Goal: Transaction & Acquisition: Subscribe to service/newsletter

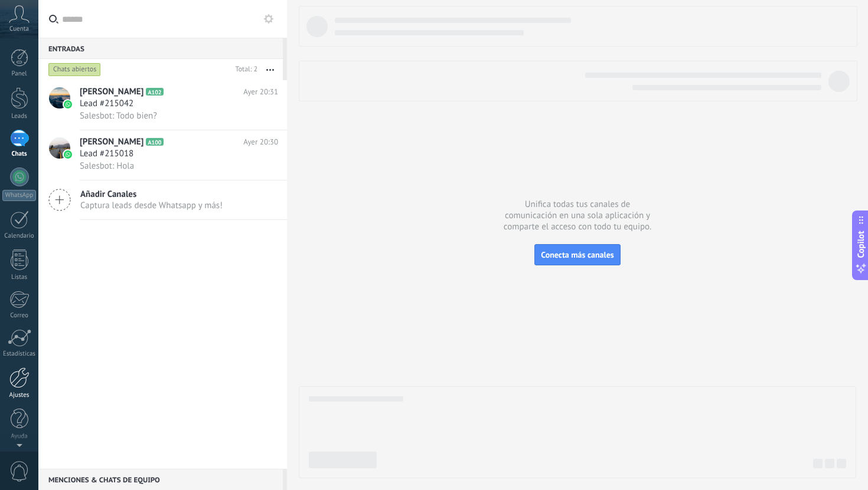
click at [19, 392] on div "Ajustes" at bounding box center [19, 396] width 34 height 8
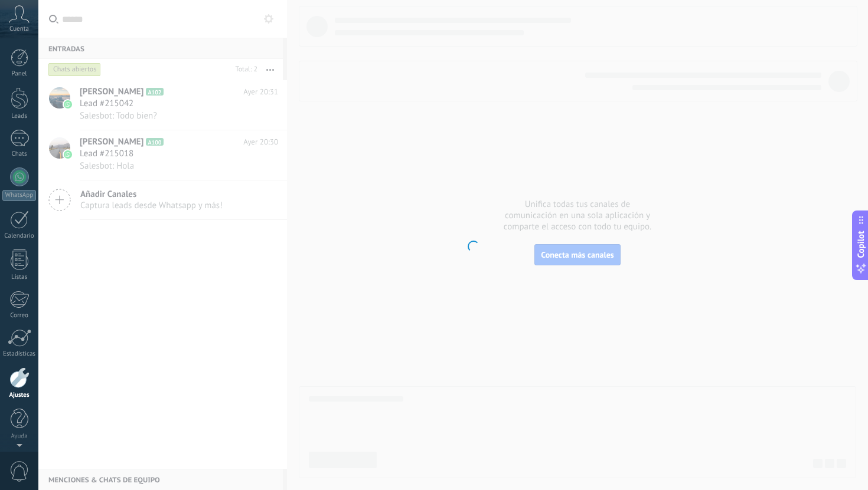
scroll to position [1, 0]
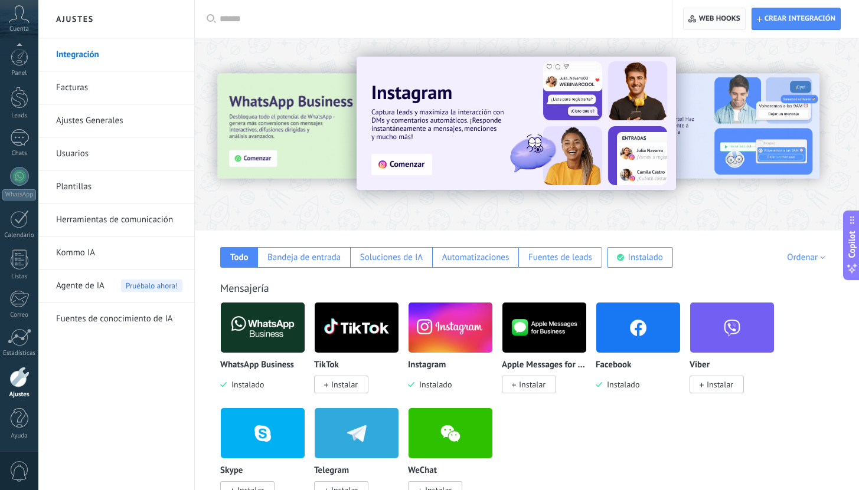
click at [721, 12] on span "Web hooks 0" at bounding box center [713, 18] width 51 height 21
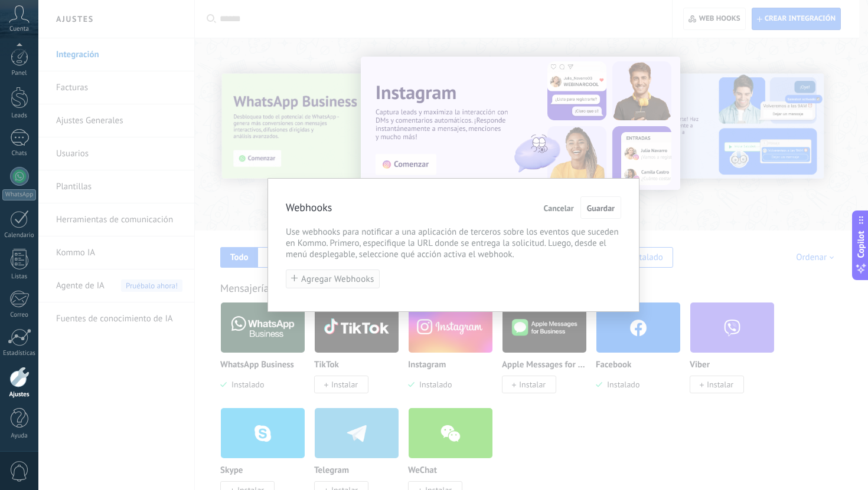
click at [346, 282] on span "Agregar Webhooks" at bounding box center [337, 279] width 73 height 9
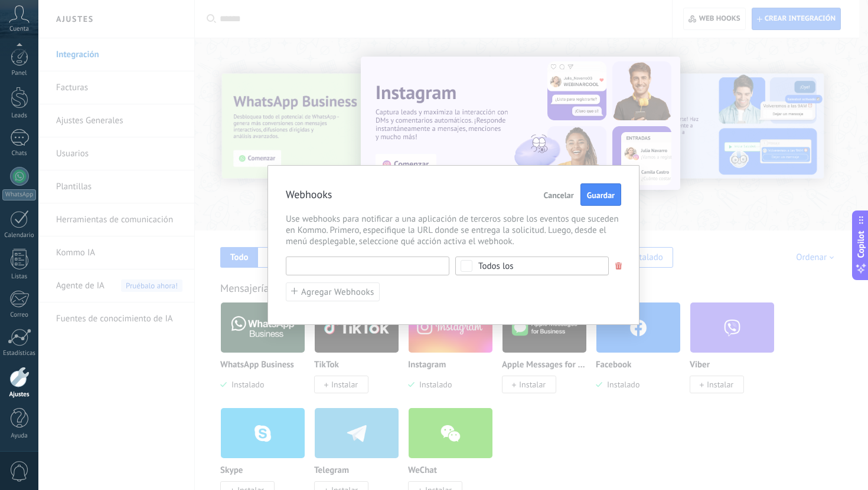
click at [361, 261] on input "text" at bounding box center [367, 266] width 163 height 19
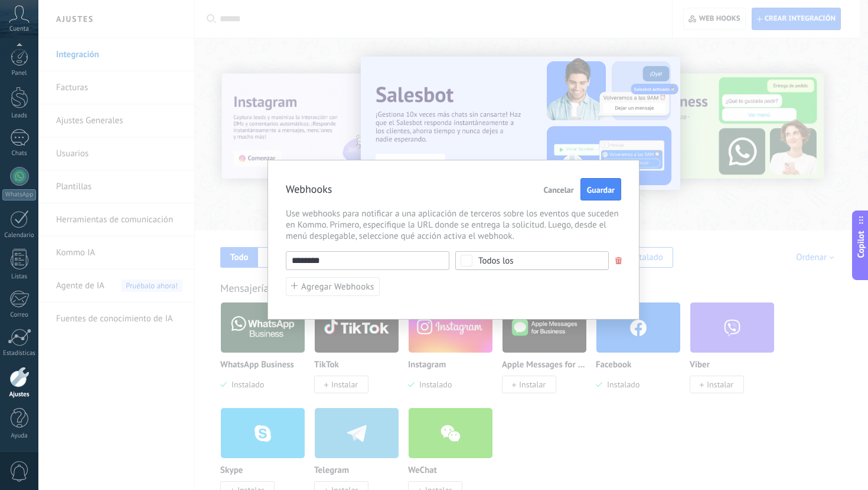
paste input "**********"
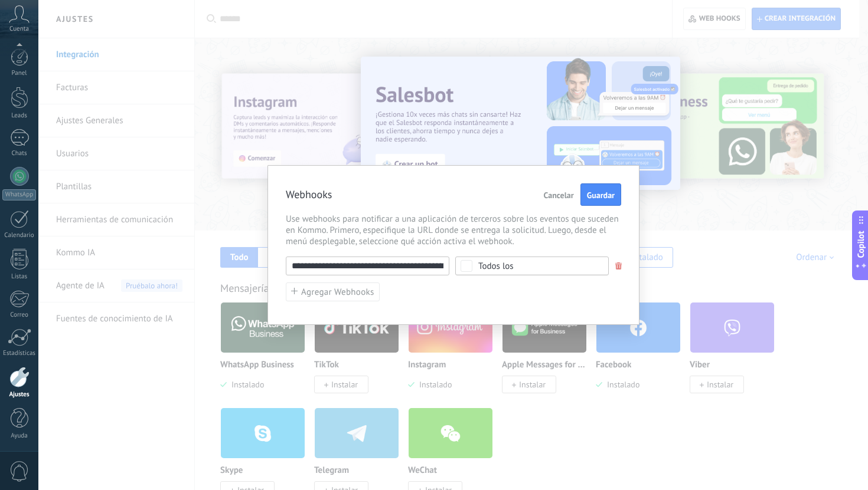
paste input "**********"
drag, startPoint x: 384, startPoint y: 266, endPoint x: 124, endPoint y: 266, distance: 260.3
click at [124, 266] on div "**********" at bounding box center [452, 245] width 829 height 490
click at [319, 269] on input "**********" at bounding box center [367, 266] width 163 height 19
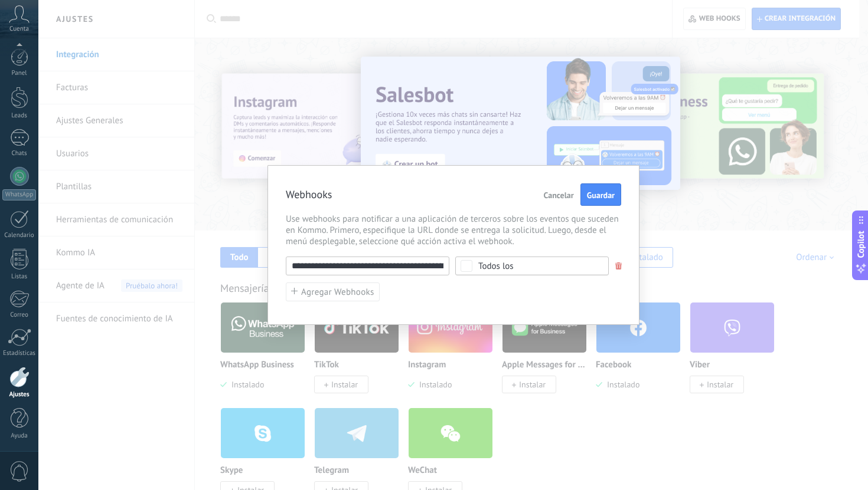
type input "**********"
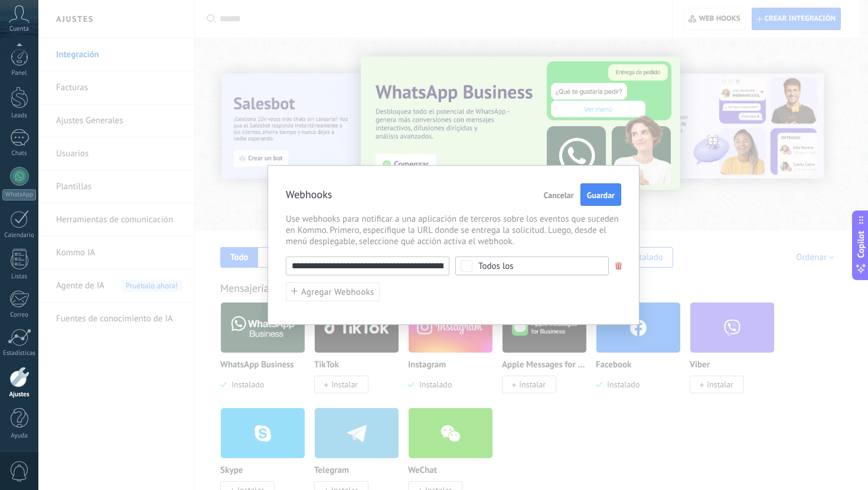
click at [522, 270] on span "Todos los" at bounding box center [535, 266] width 115 height 9
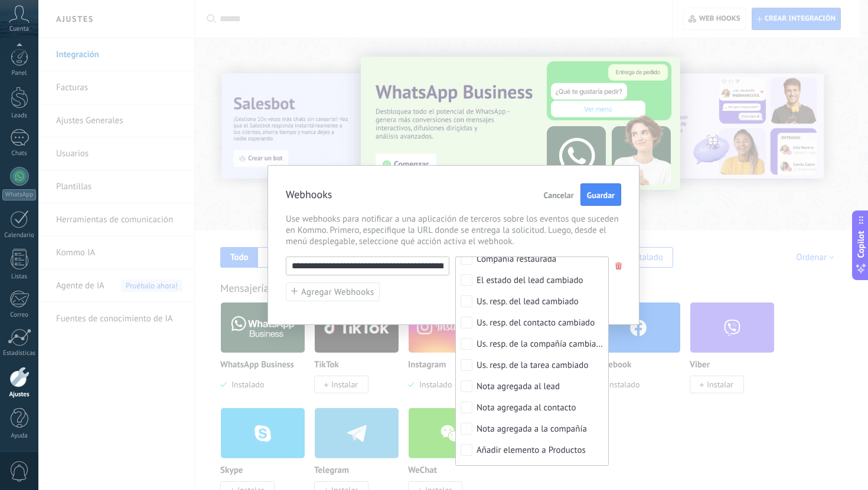
scroll to position [493, 0]
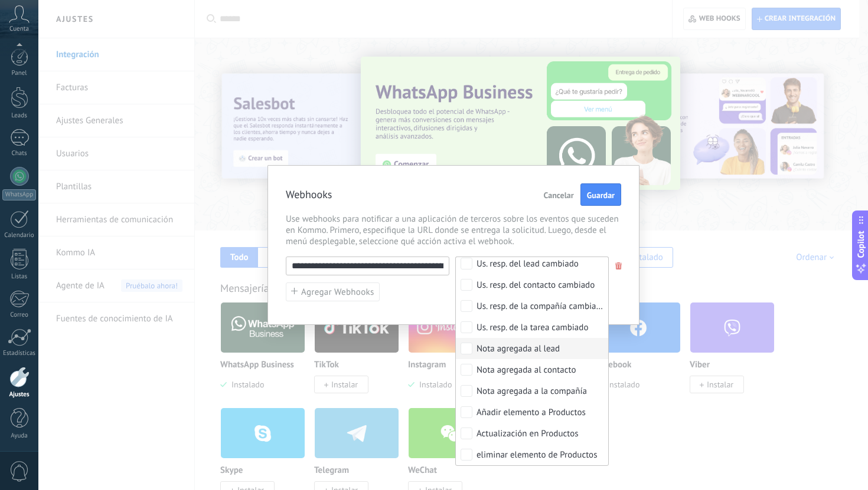
click at [426, 305] on div "**********" at bounding box center [453, 245] width 372 height 160
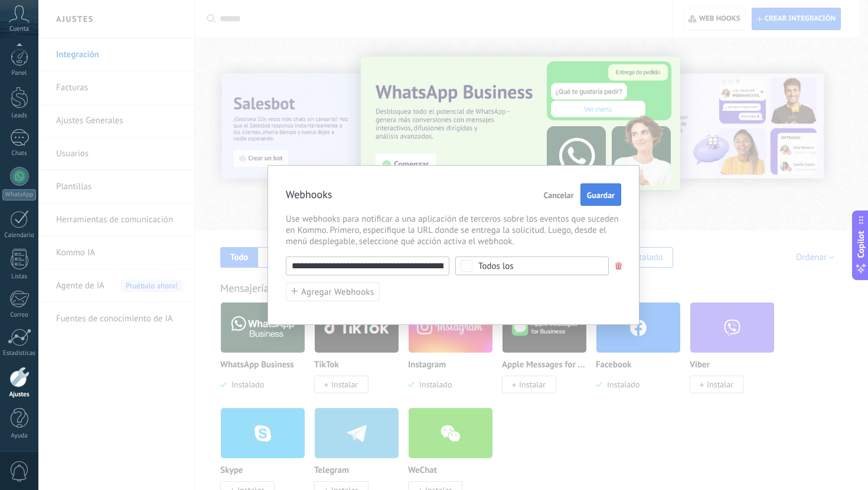
click at [592, 199] on span "Guardar" at bounding box center [601, 195] width 28 height 8
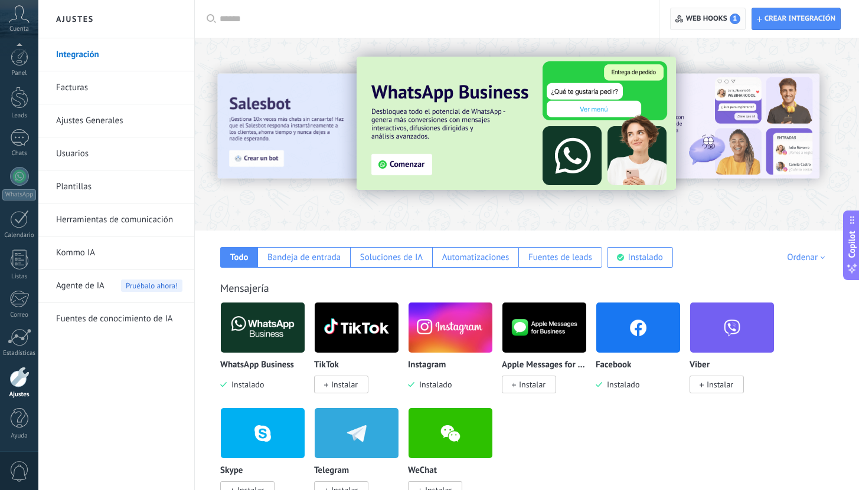
click at [712, 17] on span "Web hooks 1" at bounding box center [713, 19] width 54 height 11
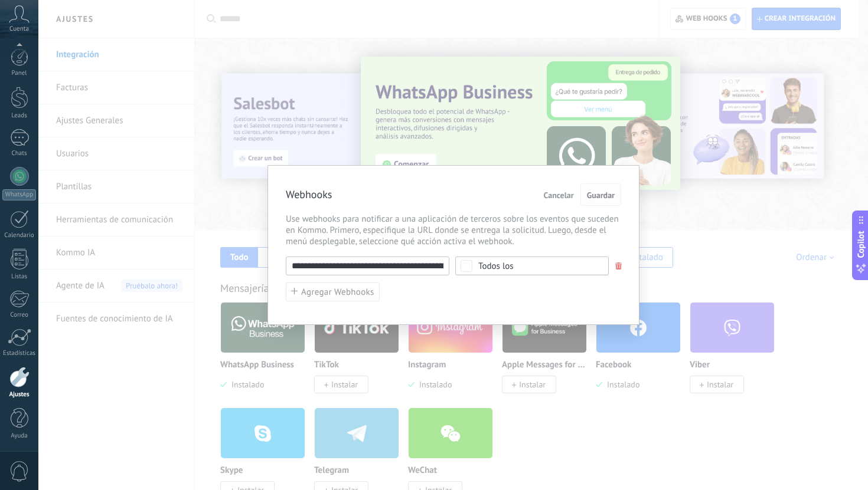
click at [603, 197] on span "Guardar" at bounding box center [601, 195] width 28 height 8
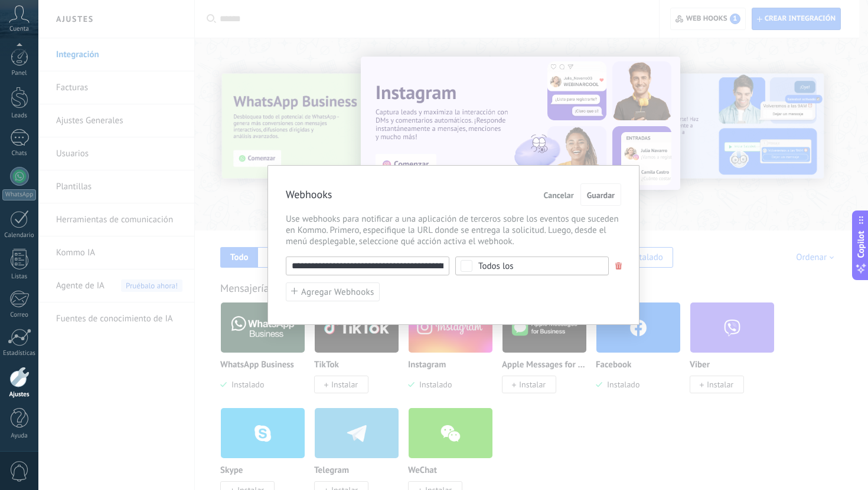
click at [590, 126] on div "**********" at bounding box center [452, 245] width 829 height 490
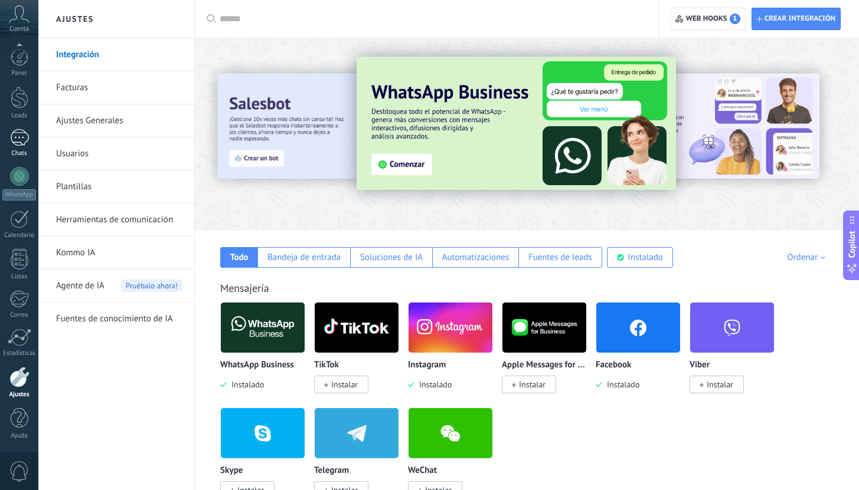
click at [18, 149] on link "Chats" at bounding box center [19, 143] width 38 height 28
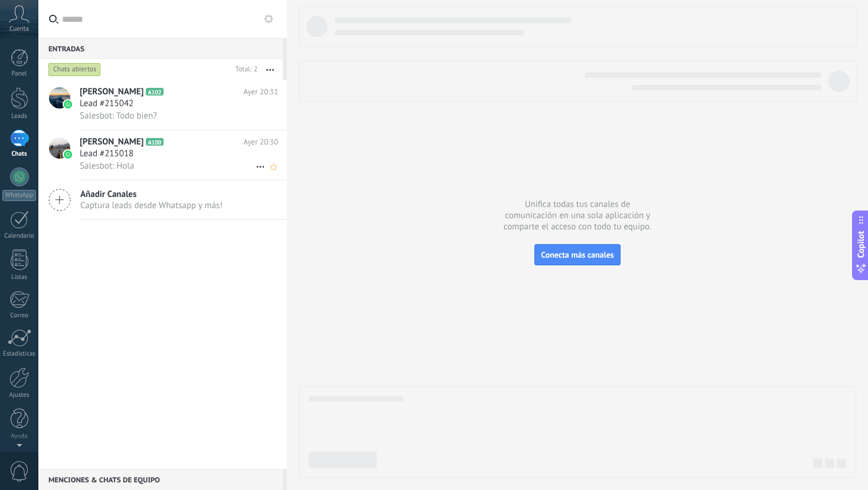
click at [158, 156] on div "Lead #215018" at bounding box center [179, 154] width 198 height 12
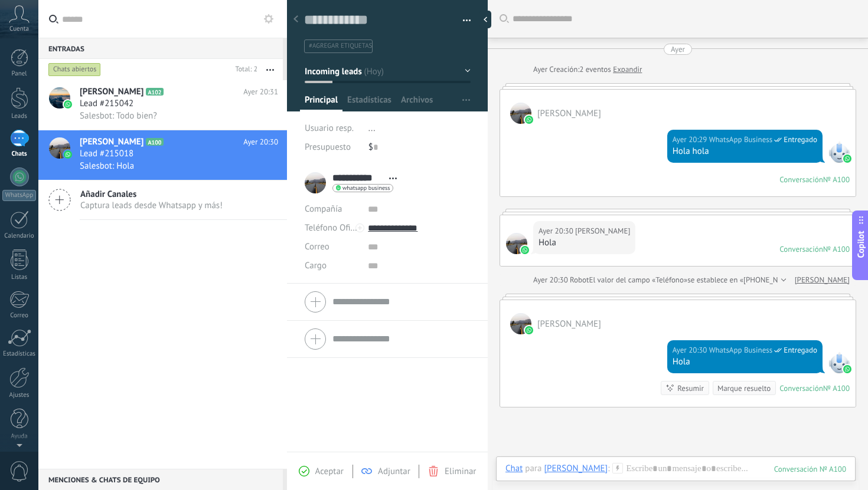
scroll to position [123, 0]
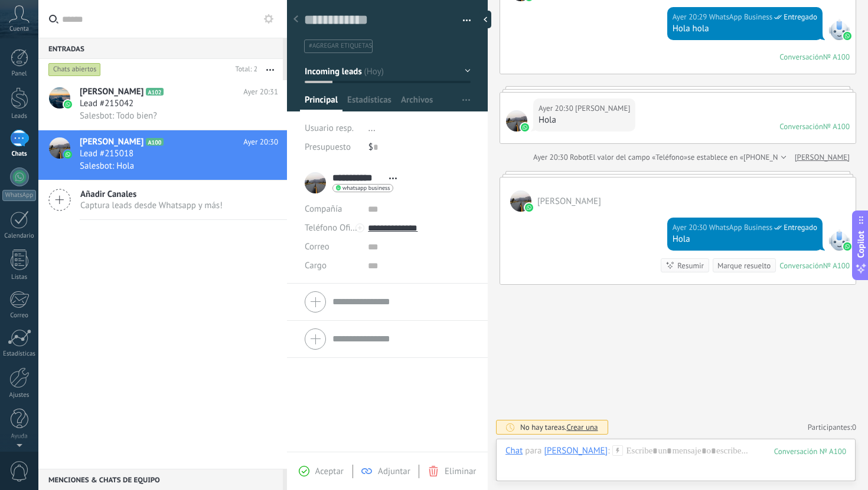
click at [21, 140] on div at bounding box center [19, 138] width 19 height 17
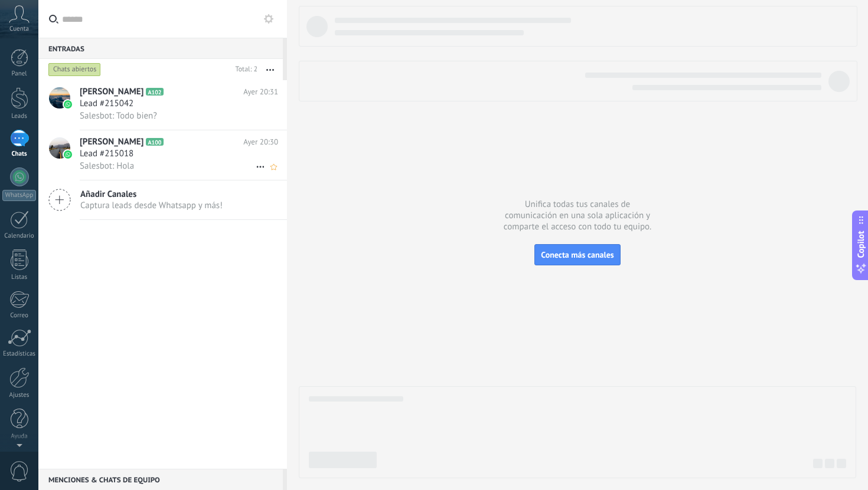
click at [164, 163] on div "Salesbot: Hola" at bounding box center [179, 166] width 198 height 12
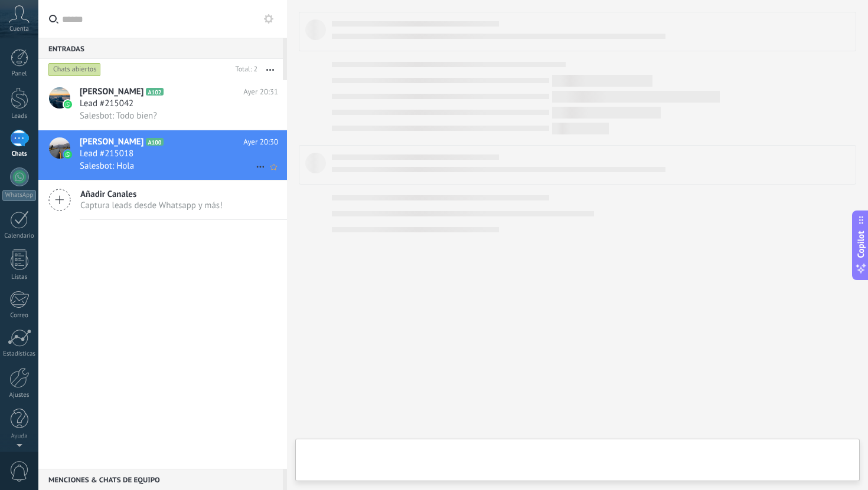
type textarea "**********"
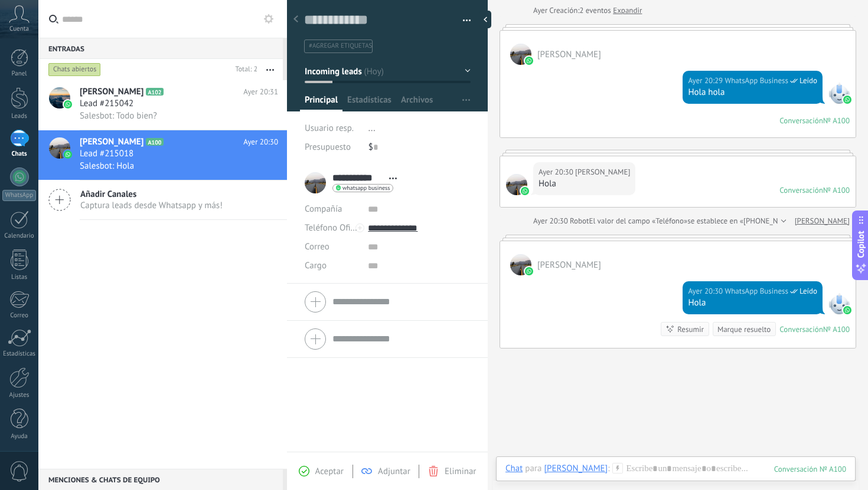
scroll to position [123, 0]
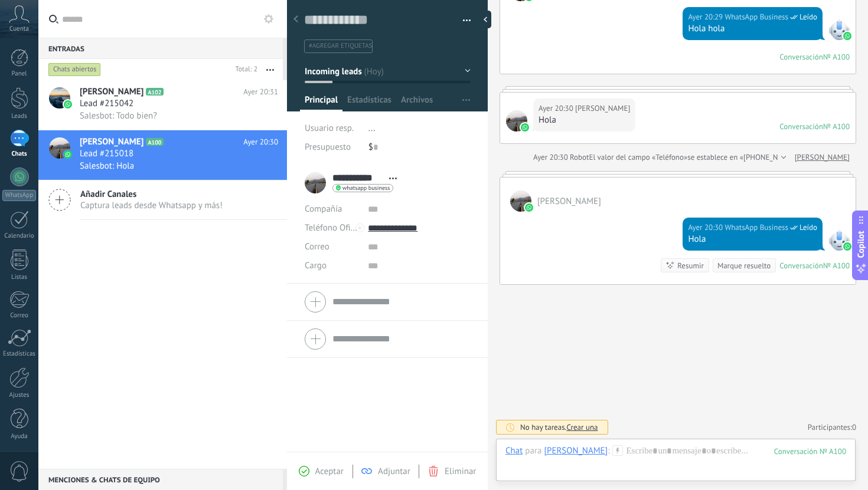
click at [315, 472] on div "Aceptar" at bounding box center [321, 471] width 45 height 11
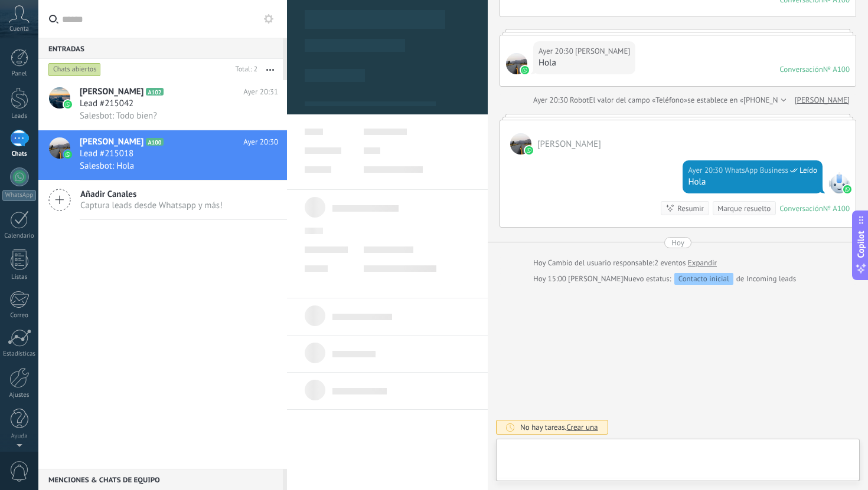
scroll to position [18, 0]
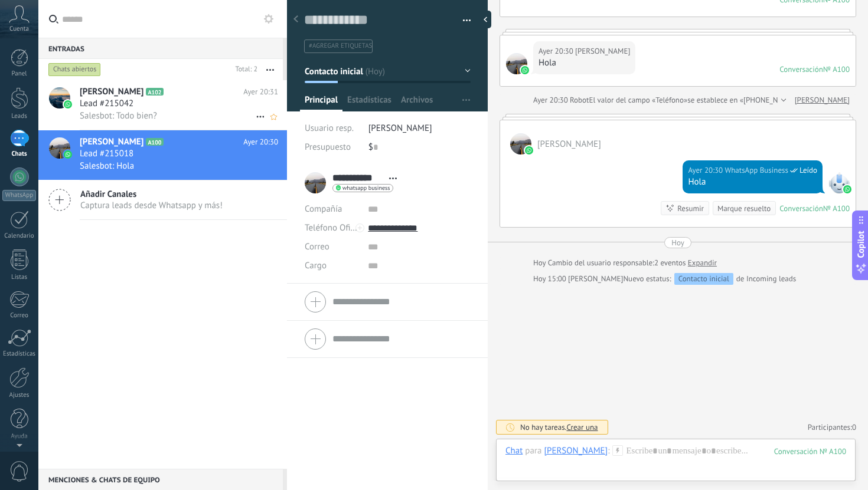
click at [179, 107] on div "Lead #215042" at bounding box center [179, 104] width 198 height 12
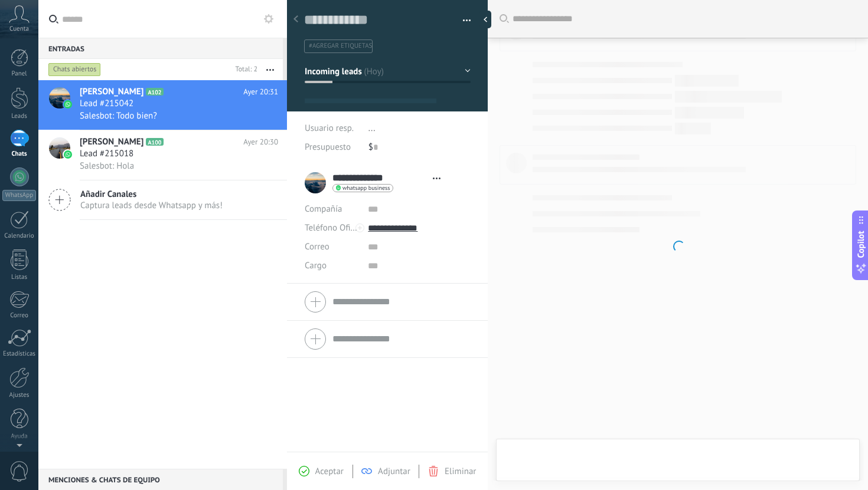
scroll to position [18, 0]
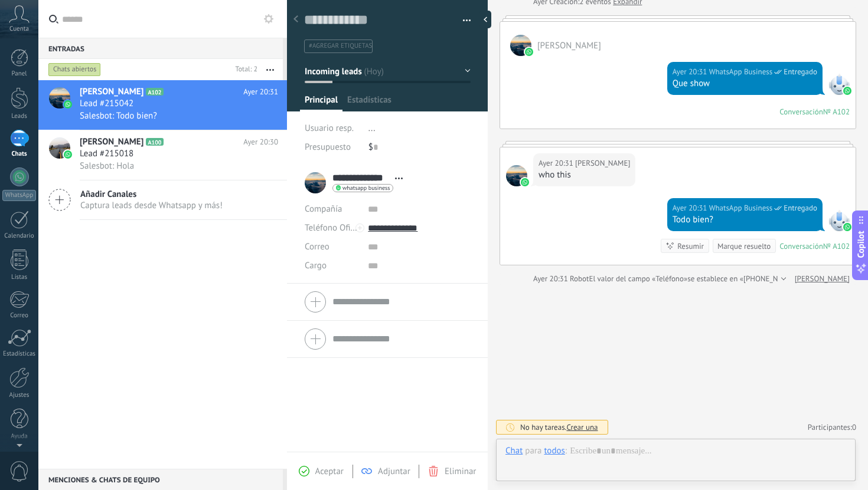
click at [329, 471] on span "Aceptar" at bounding box center [329, 471] width 28 height 11
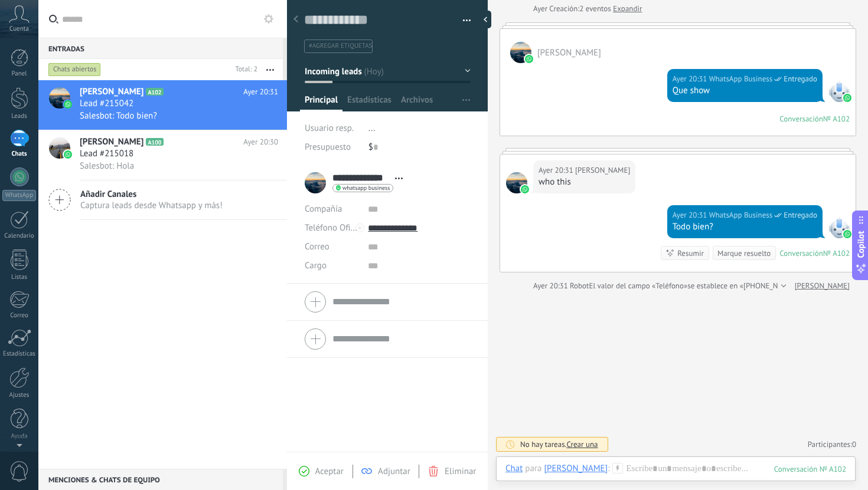
scroll to position [60, 0]
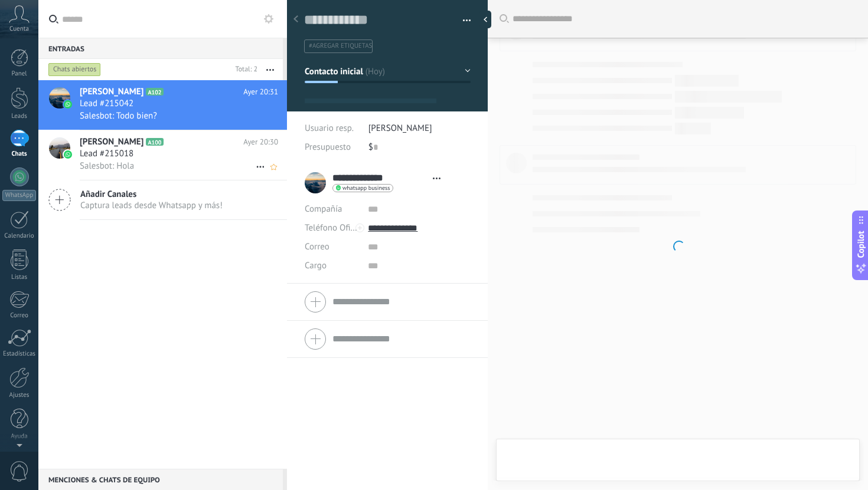
click at [204, 168] on div "Salesbot: Hola" at bounding box center [179, 166] width 198 height 12
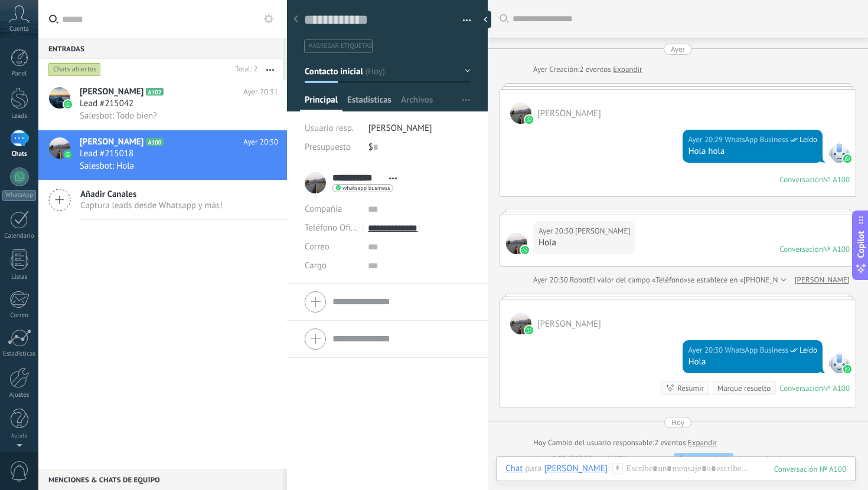
click at [362, 99] on span "Estadísticas" at bounding box center [369, 102] width 44 height 17
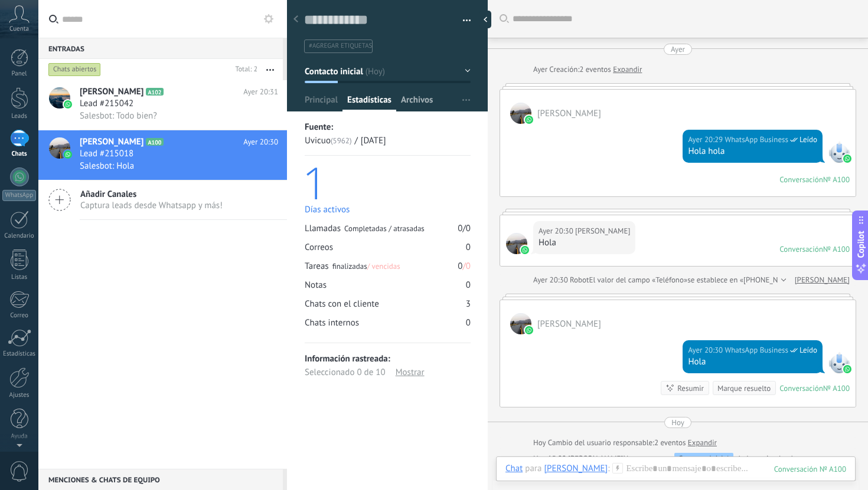
click at [404, 99] on span "Archivos" at bounding box center [417, 102] width 32 height 17
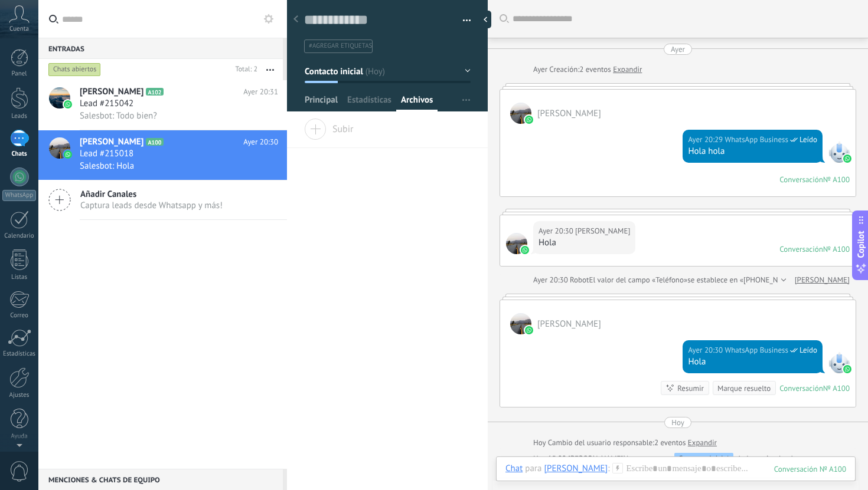
click at [323, 100] on span "Principal" at bounding box center [321, 102] width 33 height 17
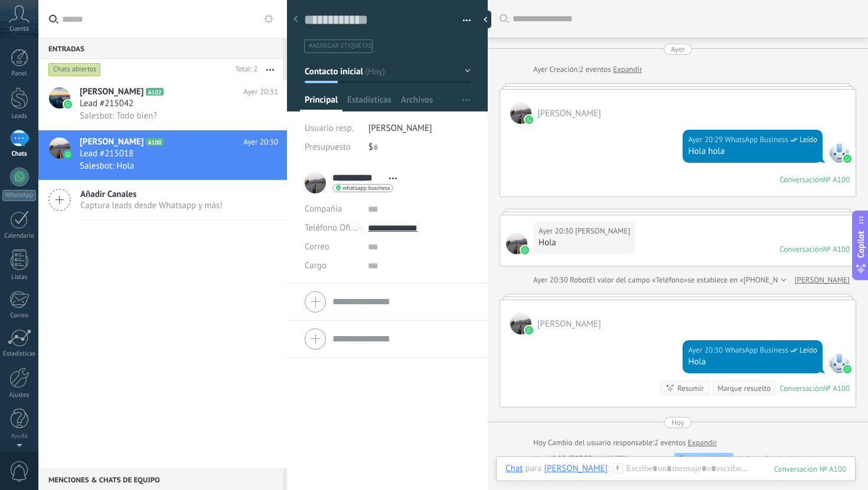
click at [18, 145] on div at bounding box center [19, 138] width 19 height 17
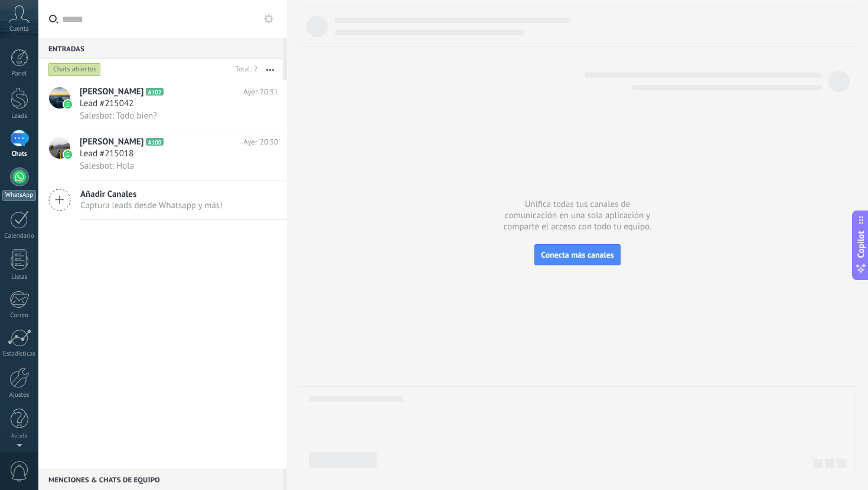
click at [19, 168] on div at bounding box center [19, 177] width 19 height 19
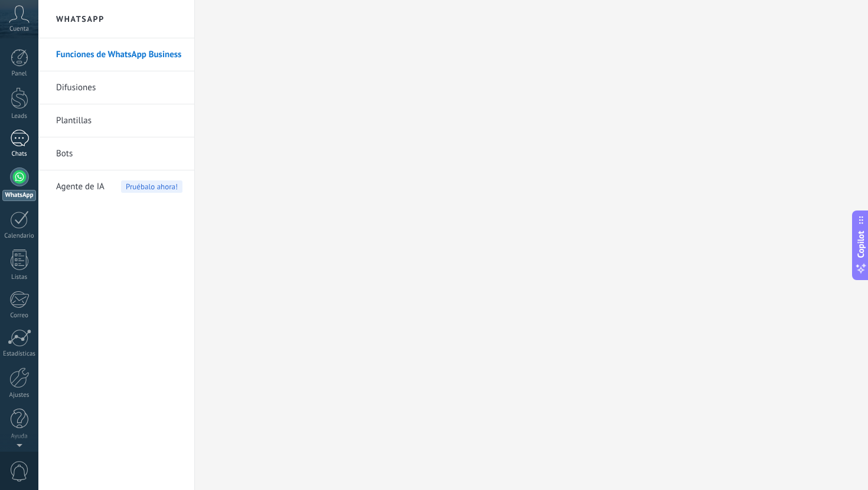
click at [17, 149] on link "Chats" at bounding box center [19, 144] width 38 height 28
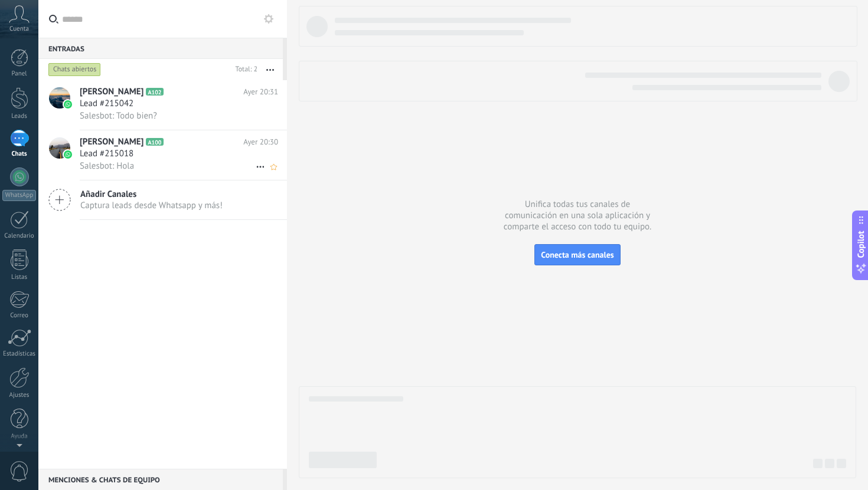
click at [167, 141] on icon at bounding box center [173, 142] width 12 height 12
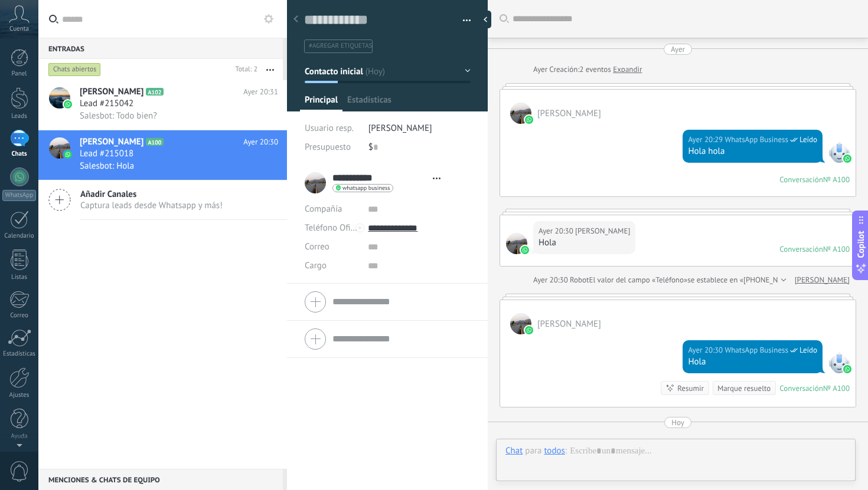
scroll to position [18, 0]
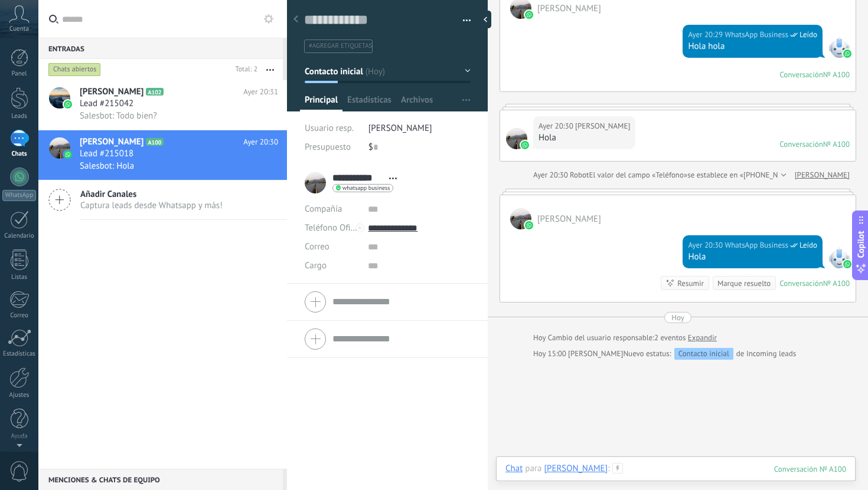
click at [630, 468] on div at bounding box center [675, 480] width 341 height 35
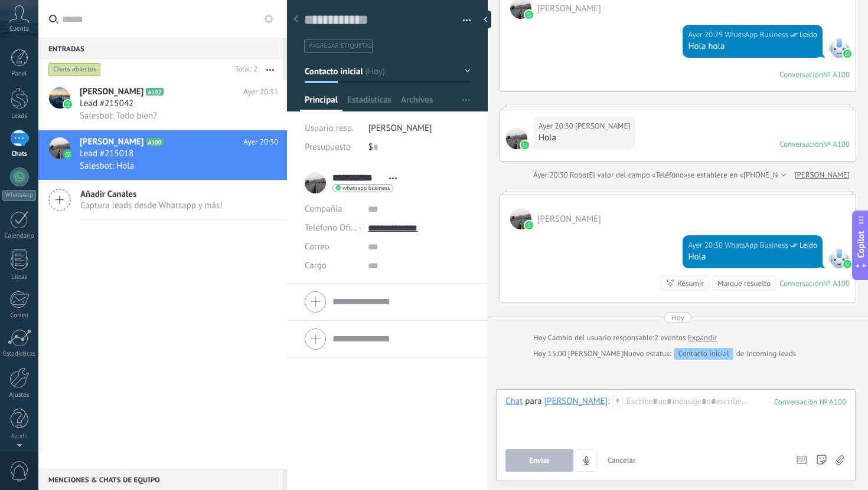
click at [624, 458] on span "Cancelar" at bounding box center [621, 461] width 28 height 10
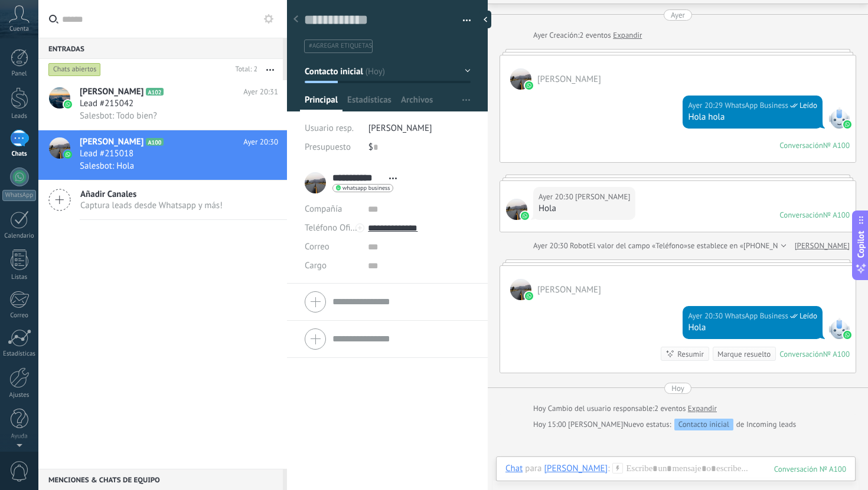
scroll to position [0, 0]
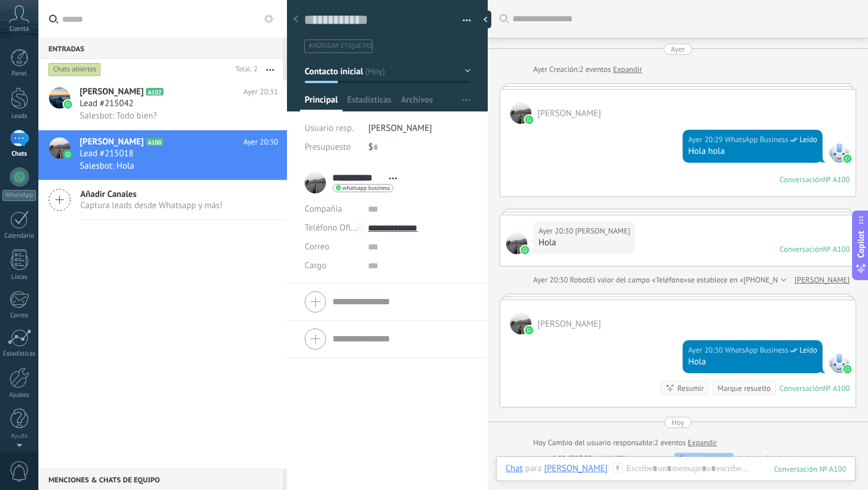
click at [297, 22] on use at bounding box center [295, 18] width 5 height 7
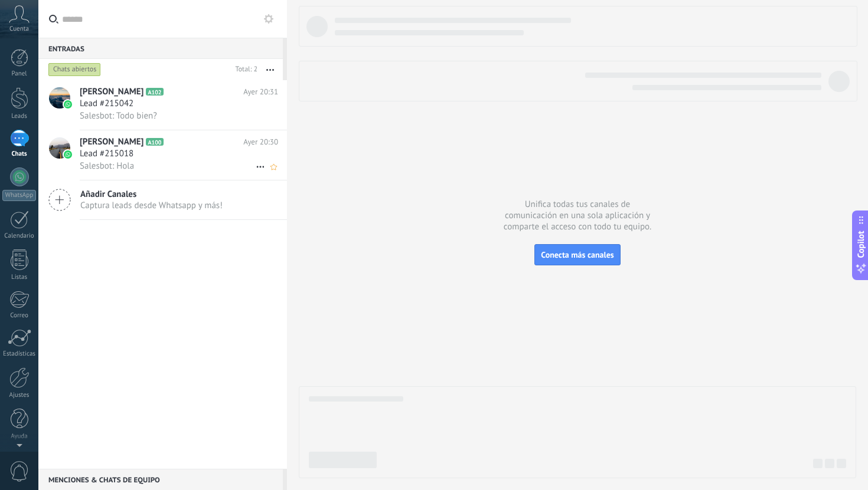
click at [158, 160] on div "Lead #215018" at bounding box center [179, 154] width 198 height 12
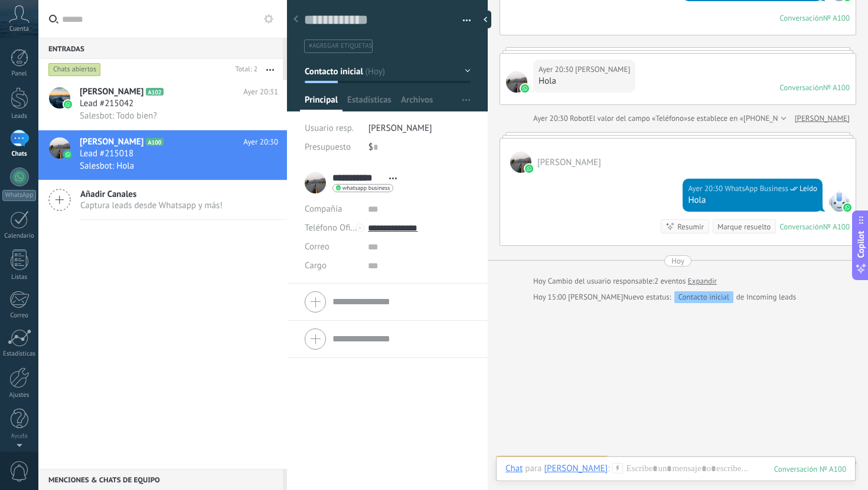
scroll to position [180, 0]
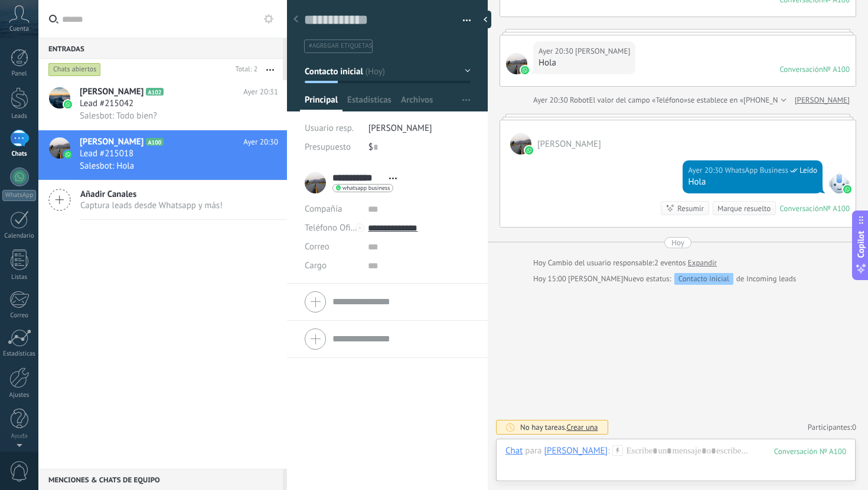
click at [634, 351] on div "Buscar Carga más Ayer Ayer Creación: 2 eventos Expandir Gabo Ortega Ayer 20:29 …" at bounding box center [677, 155] width 380 height 671
click at [687, 282] on div "Contacto inicial" at bounding box center [703, 279] width 59 height 12
click at [748, 302] on div "Buscar Carga más Ayer Ayer Creación: 2 eventos Expandir Gabo Ortega Ayer 20:29 …" at bounding box center [677, 155] width 380 height 671
click at [21, 186] on link "WhatsApp" at bounding box center [19, 185] width 38 height 34
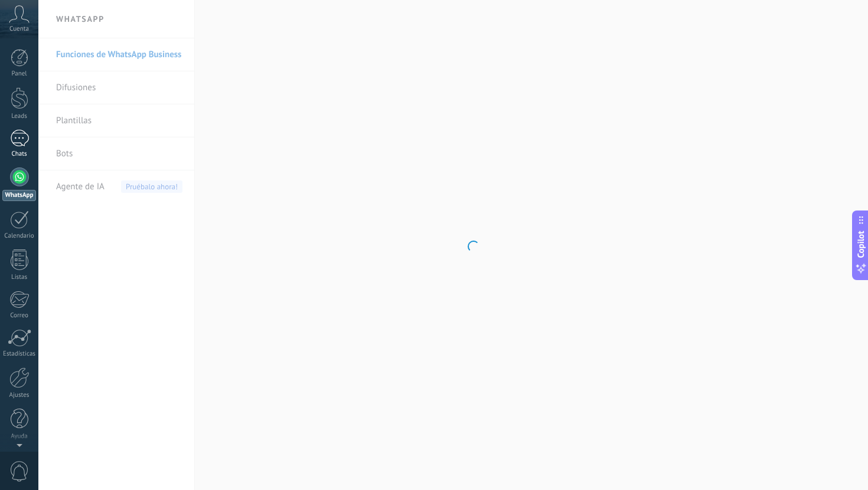
click at [21, 140] on div at bounding box center [19, 138] width 19 height 17
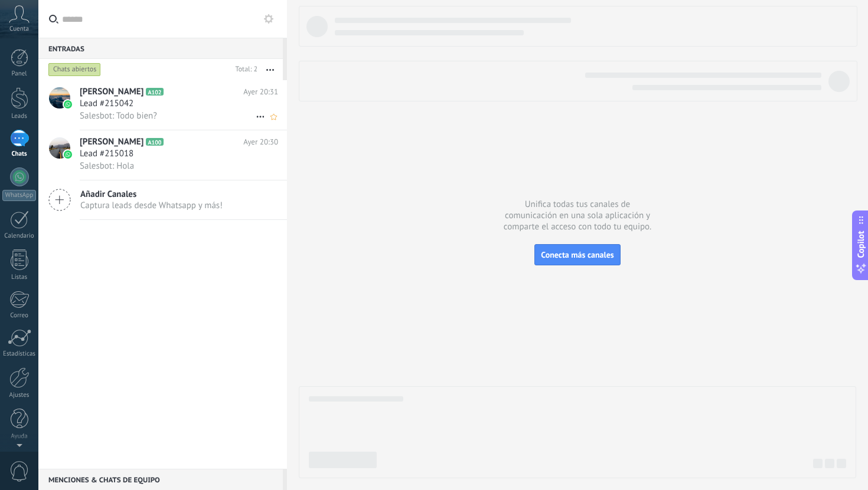
click at [154, 110] on div "Lead #215042" at bounding box center [179, 104] width 198 height 12
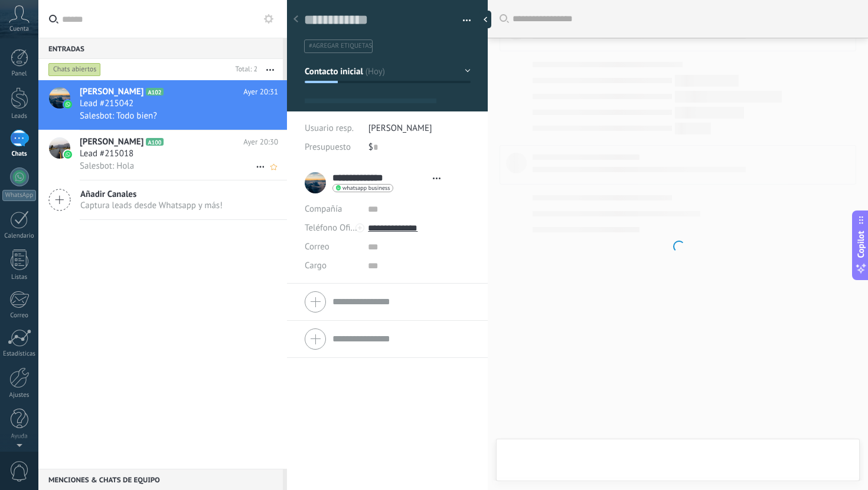
click at [145, 159] on div "Lead #215018" at bounding box center [179, 154] width 198 height 12
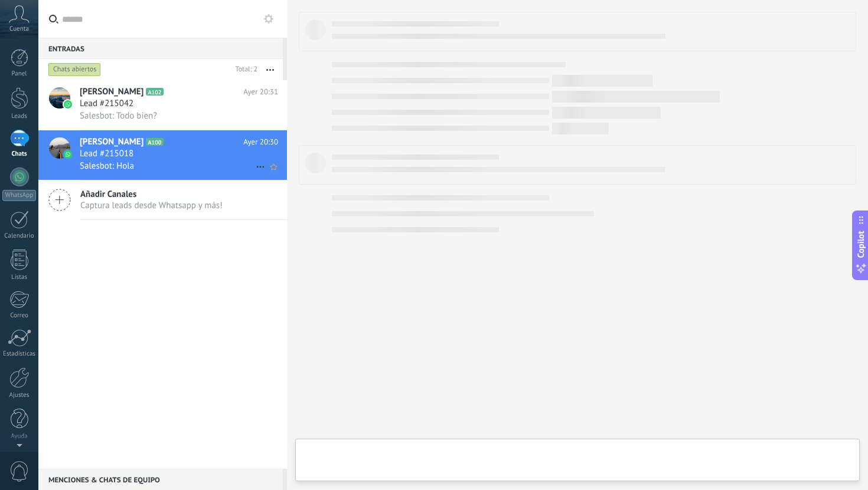
type textarea "**********"
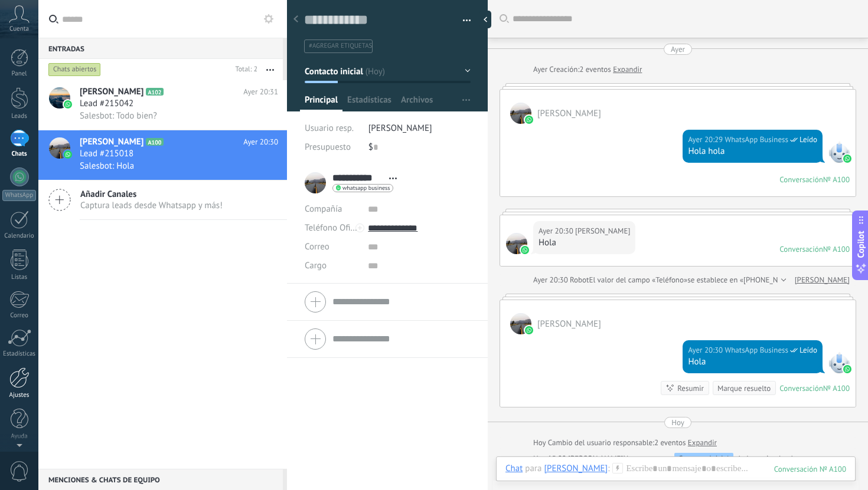
click at [19, 396] on div "Ajustes" at bounding box center [19, 396] width 34 height 8
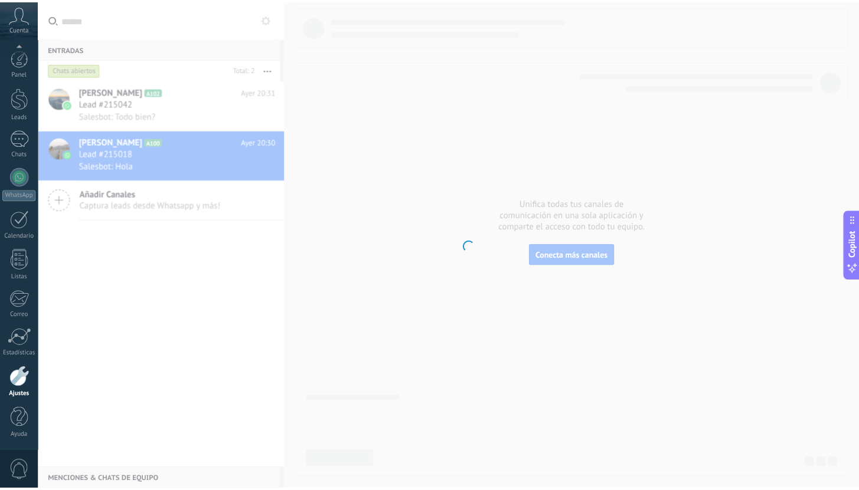
scroll to position [1, 0]
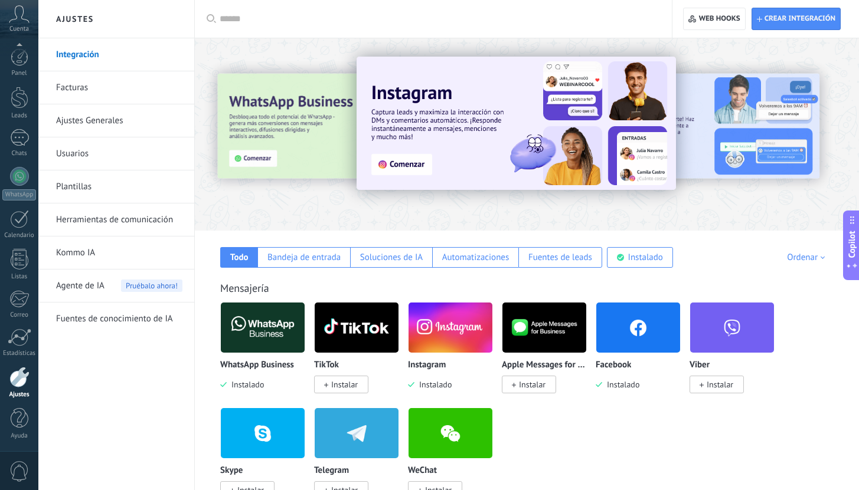
click at [119, 87] on link "Facturas" at bounding box center [119, 87] width 126 height 33
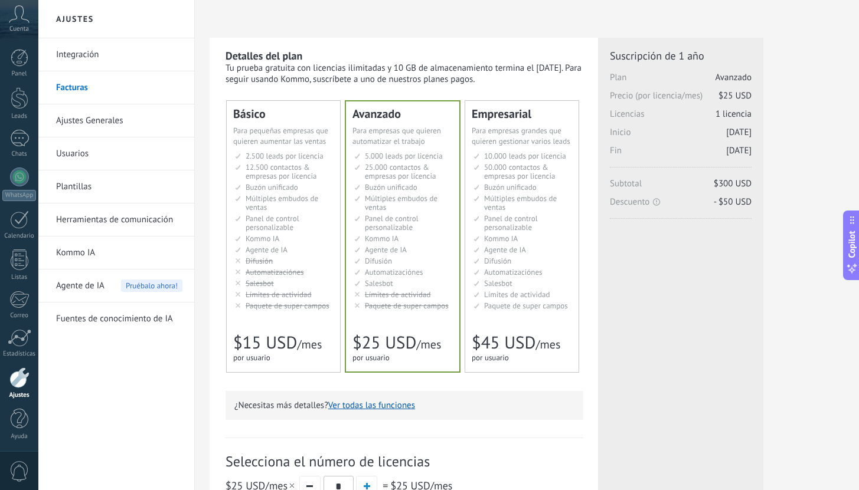
click at [316, 202] on span "Múltiples embudos de ventas" at bounding box center [282, 203] width 73 height 19
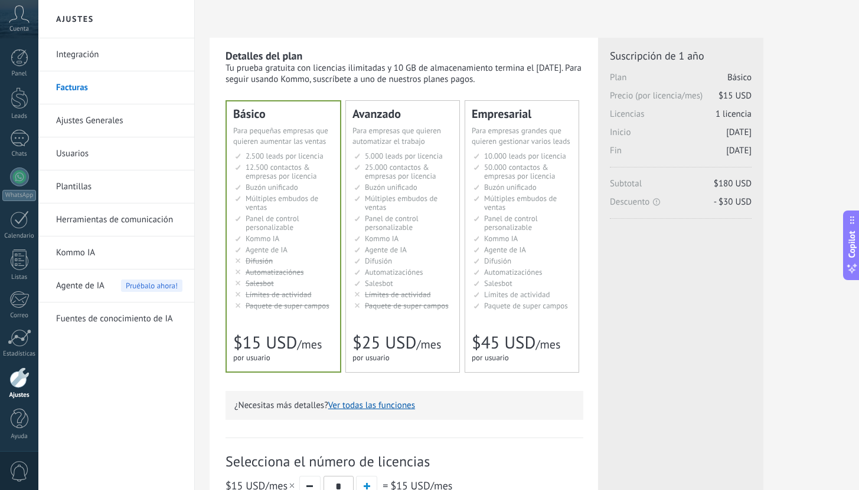
click at [512, 194] on ul "10.000 сделок на место 10.000 leads per seat 10.000 leads por licencia 添加线索和联系人…" at bounding box center [522, 231] width 99 height 159
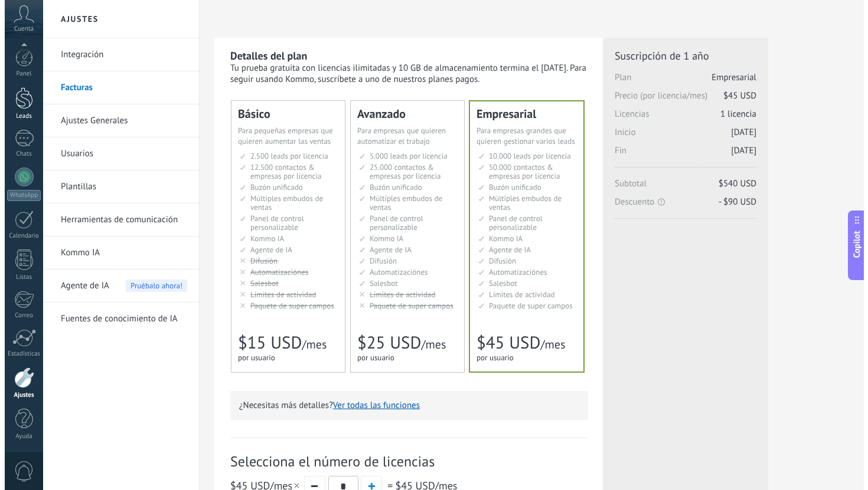
scroll to position [1, 0]
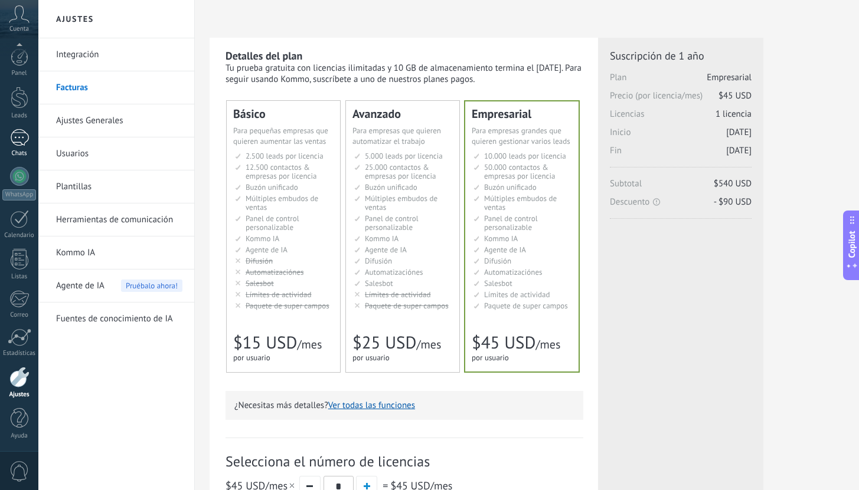
click at [21, 139] on div at bounding box center [19, 137] width 19 height 17
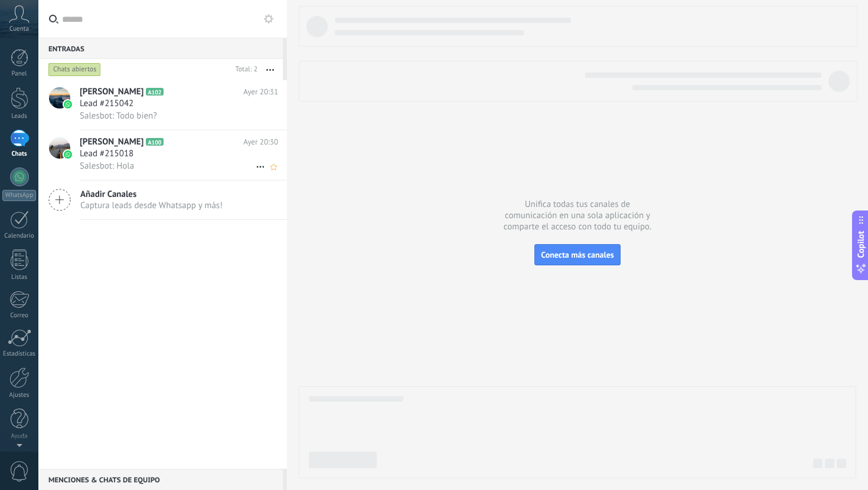
click at [141, 154] on div "Lead #215018" at bounding box center [179, 154] width 198 height 12
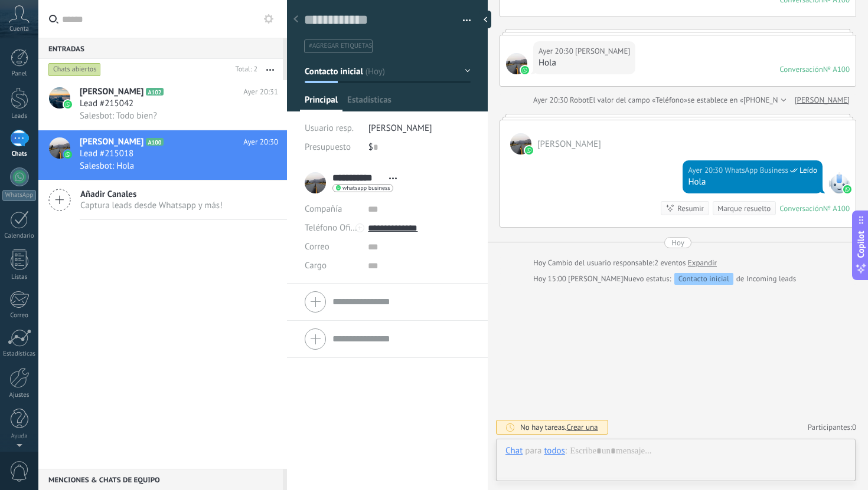
scroll to position [18, 0]
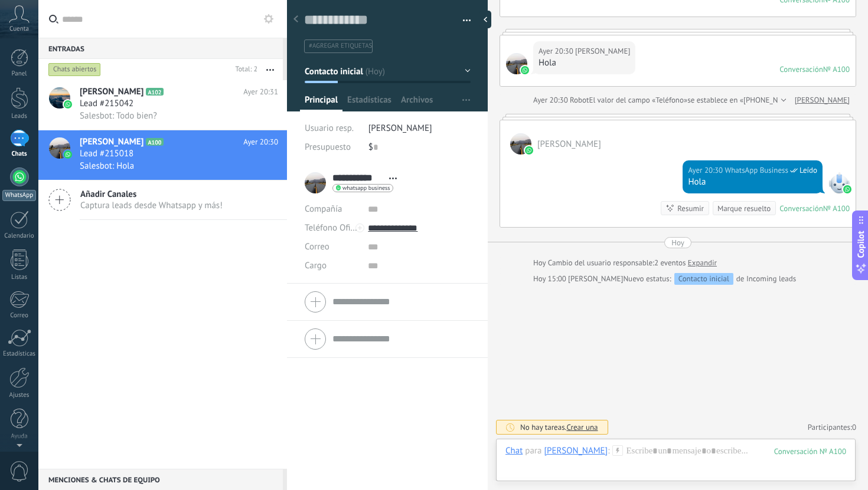
click at [6, 185] on link "WhatsApp" at bounding box center [19, 185] width 38 height 34
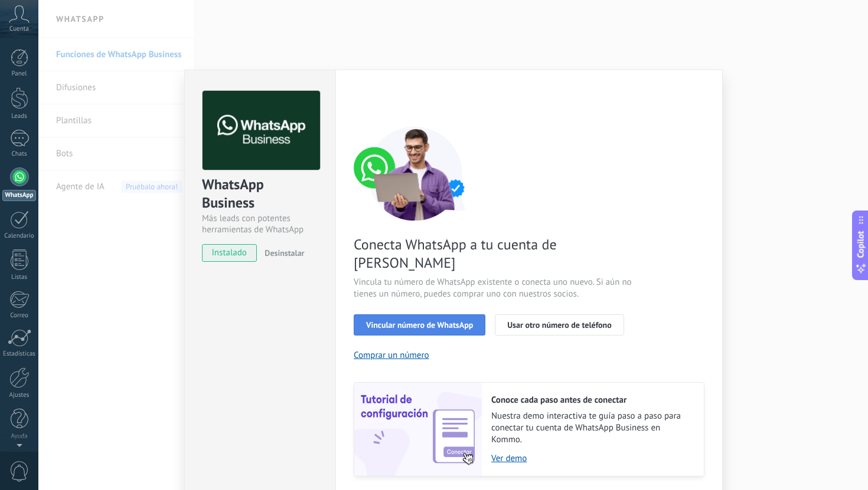
click at [408, 321] on span "Vincular número de WhatsApp" at bounding box center [419, 325] width 107 height 8
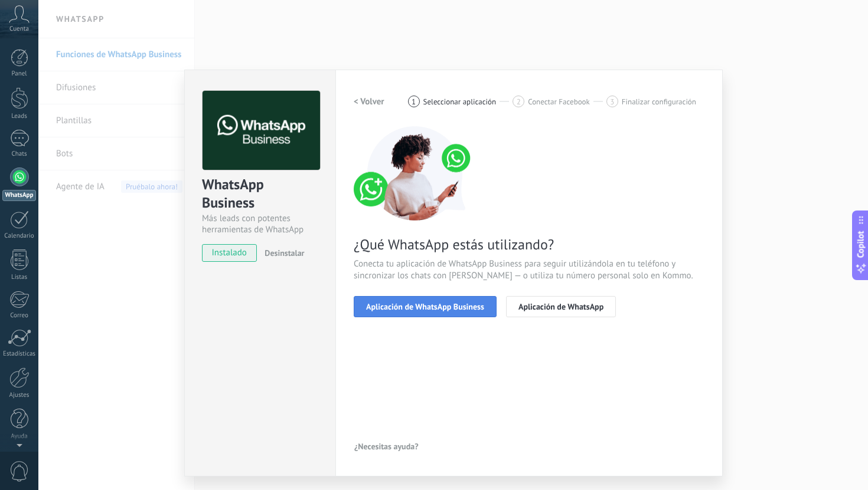
click at [471, 309] on span "Aplicación de WhatsApp Business" at bounding box center [425, 307] width 118 height 8
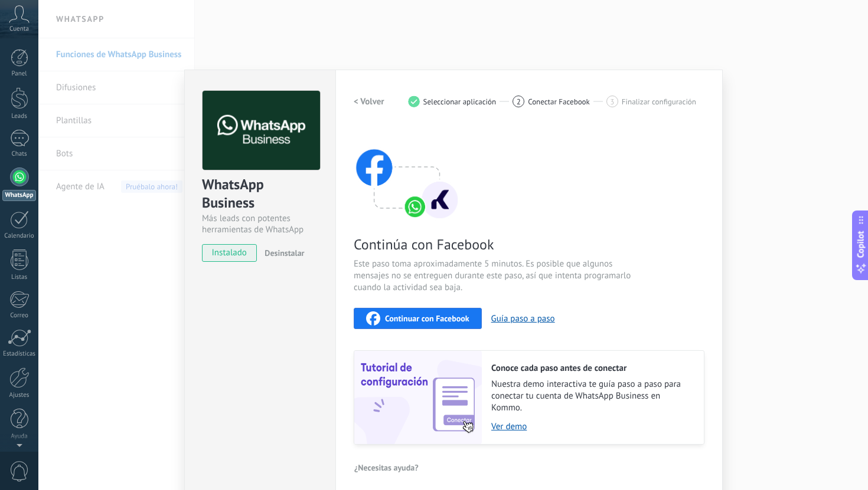
scroll to position [7, 0]
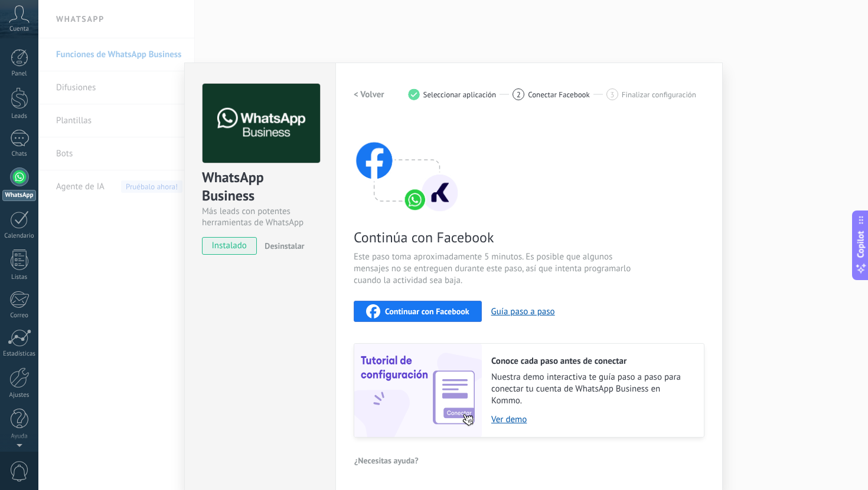
click at [456, 307] on span "Continuar con Facebook" at bounding box center [427, 311] width 84 height 8
click at [114, 140] on div "WhatsApp Business Más leads con potentes herramientas de WhatsApp instalado Des…" at bounding box center [452, 245] width 829 height 490
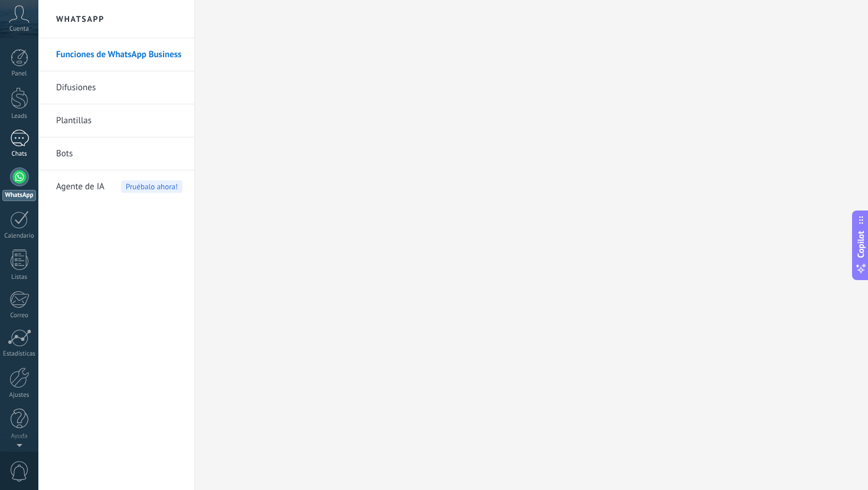
click at [24, 148] on link "Chats" at bounding box center [19, 144] width 38 height 28
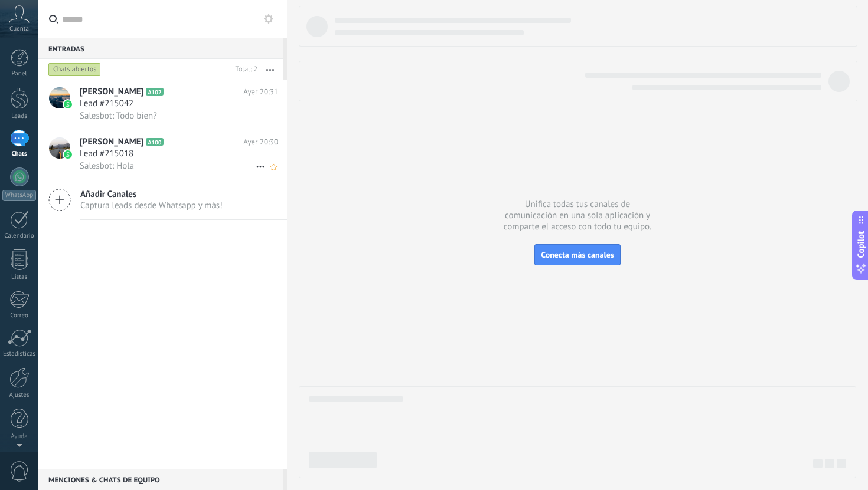
click at [161, 163] on div "Salesbot: Hola" at bounding box center [179, 166] width 198 height 12
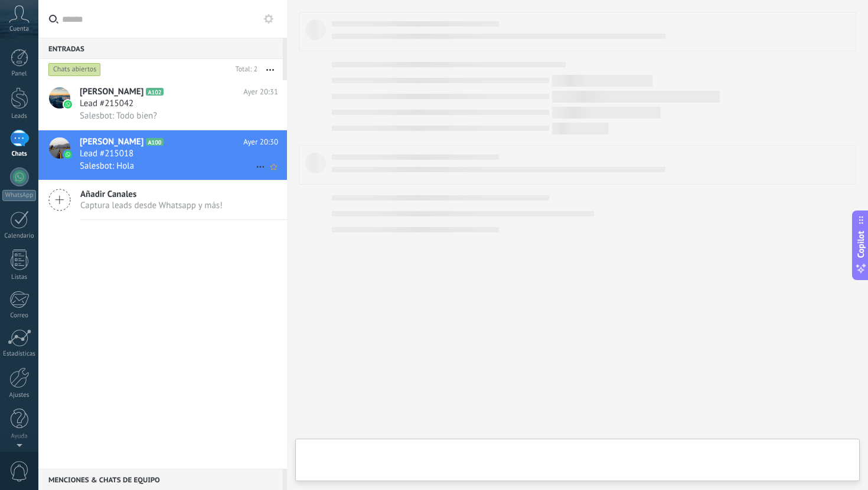
type textarea "**********"
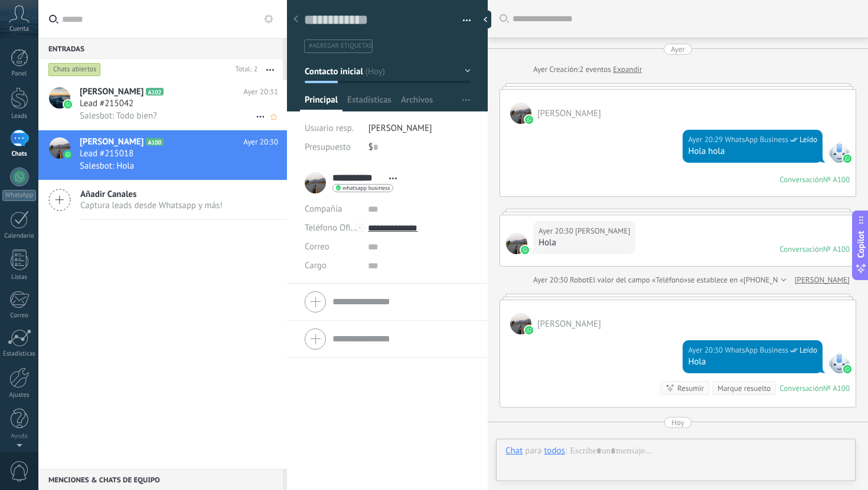
scroll to position [180, 0]
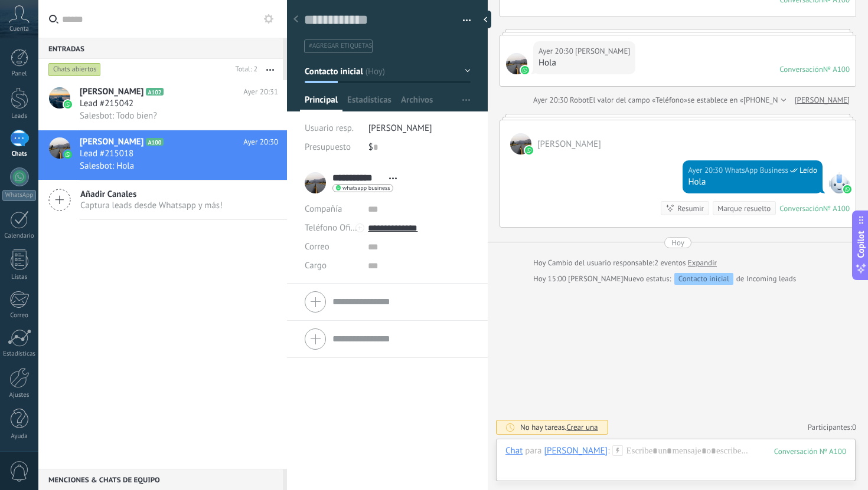
click at [600, 315] on div "Buscar Carga más Ayer Ayer Creación: 2 eventos Expandir Gabo Ortega Ayer 20:29 …" at bounding box center [677, 155] width 380 height 671
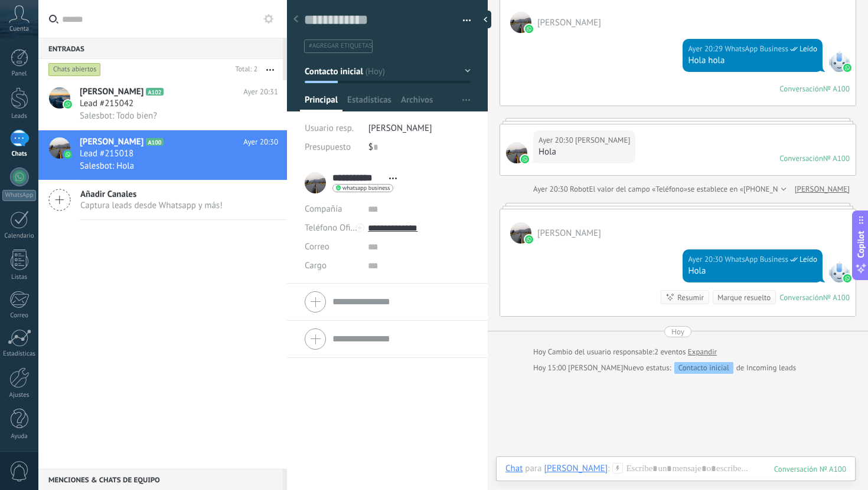
scroll to position [180, 0]
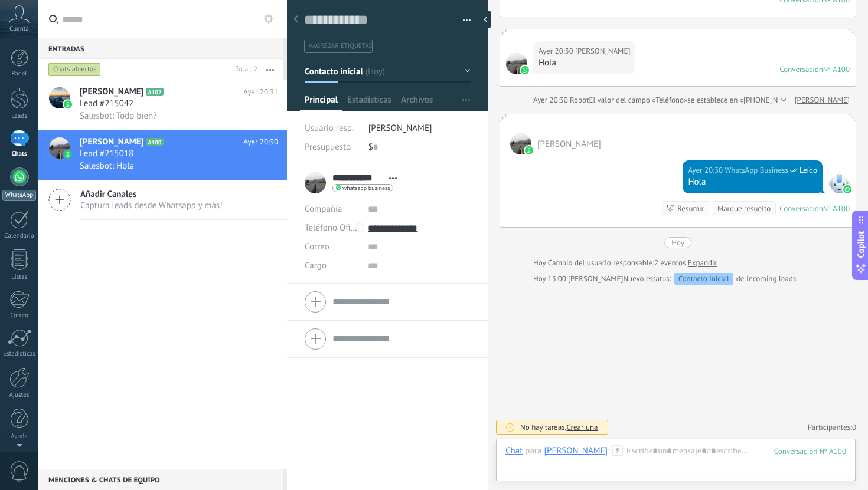
click at [24, 184] on div at bounding box center [19, 177] width 19 height 19
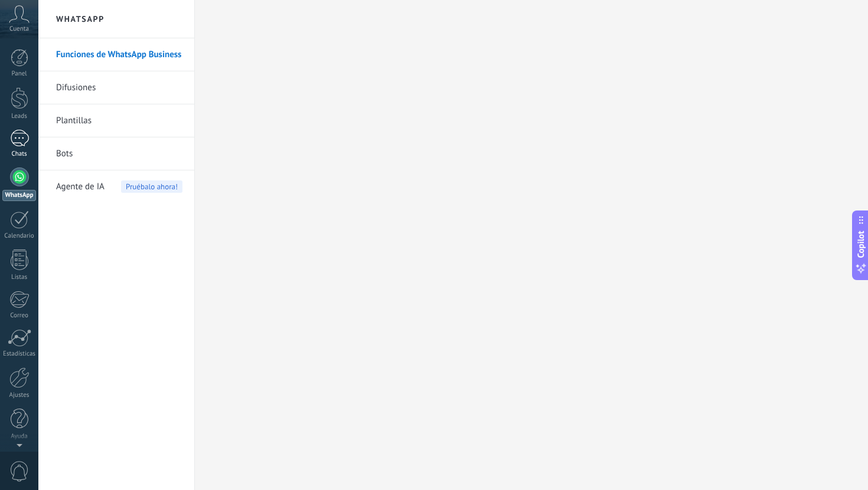
click at [28, 143] on link "Chats" at bounding box center [19, 144] width 38 height 28
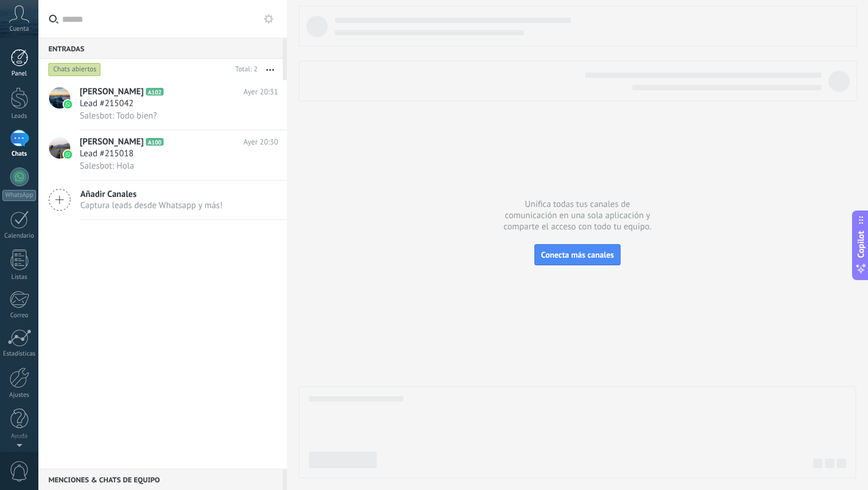
click at [19, 63] on div at bounding box center [20, 58] width 18 height 18
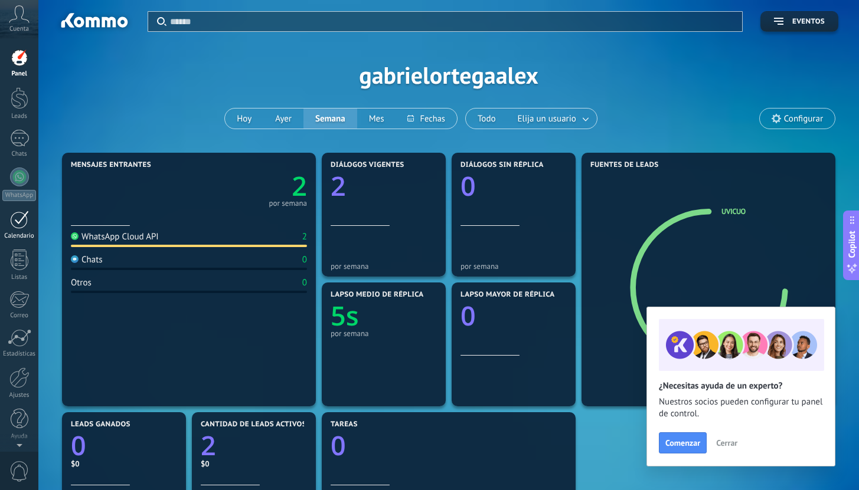
click at [22, 216] on div at bounding box center [19, 220] width 19 height 18
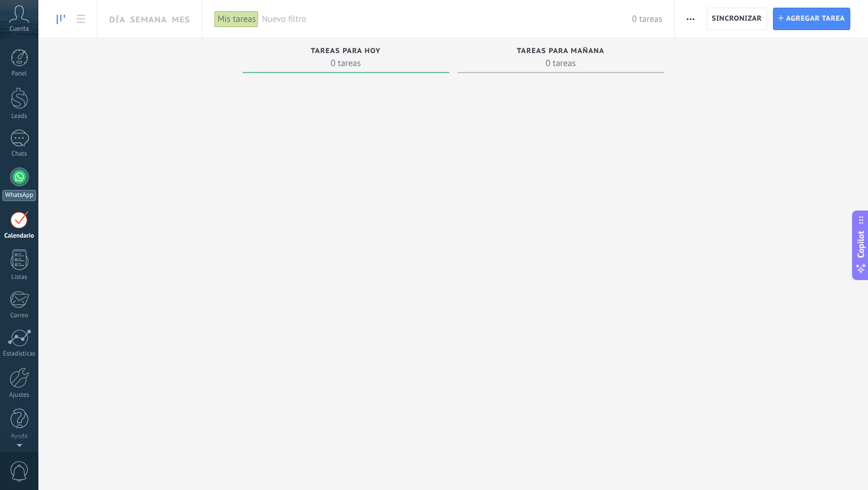
click at [20, 185] on div at bounding box center [19, 177] width 19 height 19
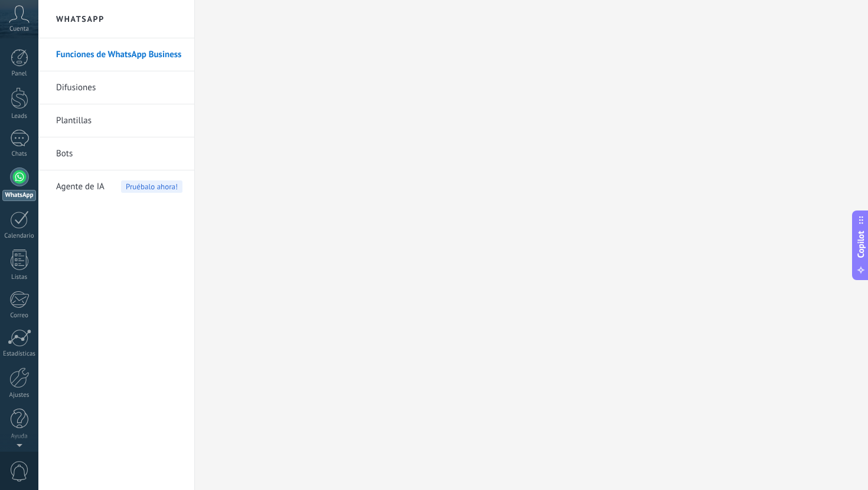
click at [18, 129] on div "Panel Leads Chats WhatsApp Clientes" at bounding box center [19, 251] width 38 height 404
click at [19, 145] on div at bounding box center [19, 138] width 19 height 17
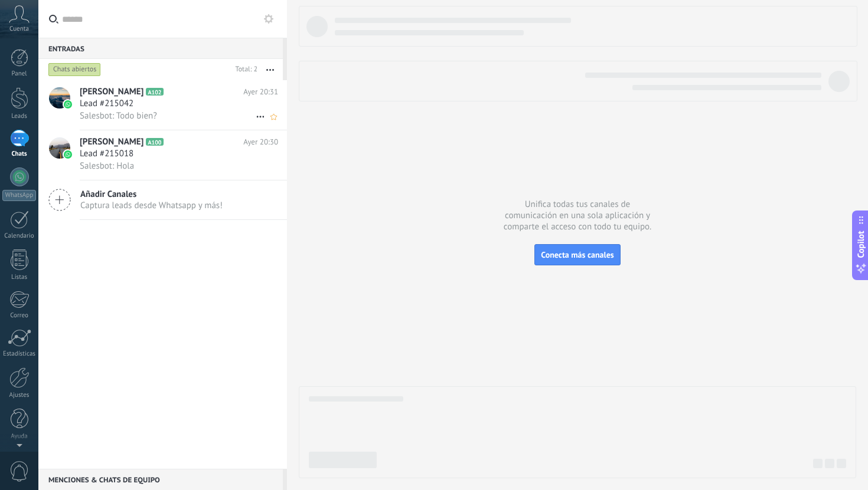
click at [189, 124] on div "[PERSON_NAME] A102 [DATE] 20:31 Lead #215042 Salesbot: Todo bien?" at bounding box center [183, 105] width 207 height 50
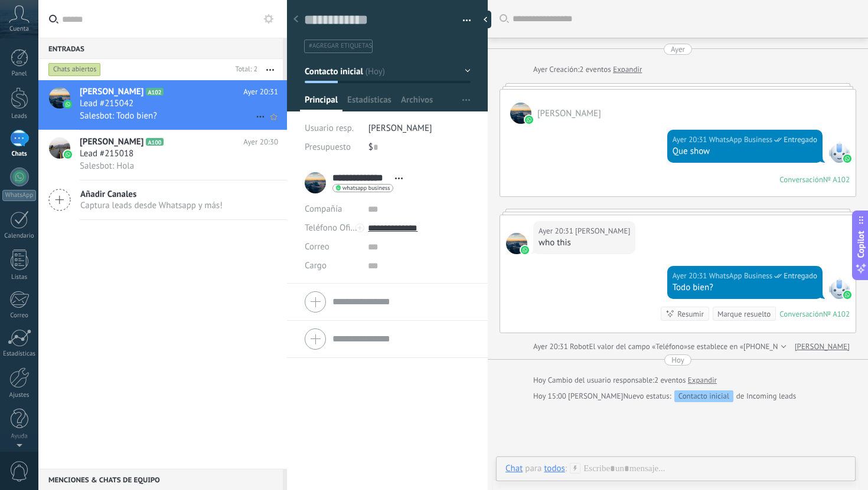
scroll to position [117, 0]
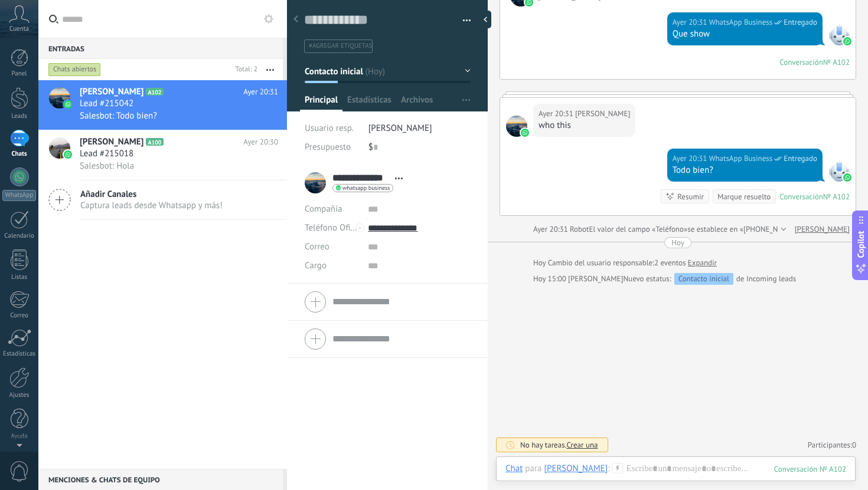
click at [635, 337] on div "Buscar Carga más [DATE] [DATE] Creación: 2 eventos Expandir [PERSON_NAME] [DATE…" at bounding box center [677, 187] width 380 height 608
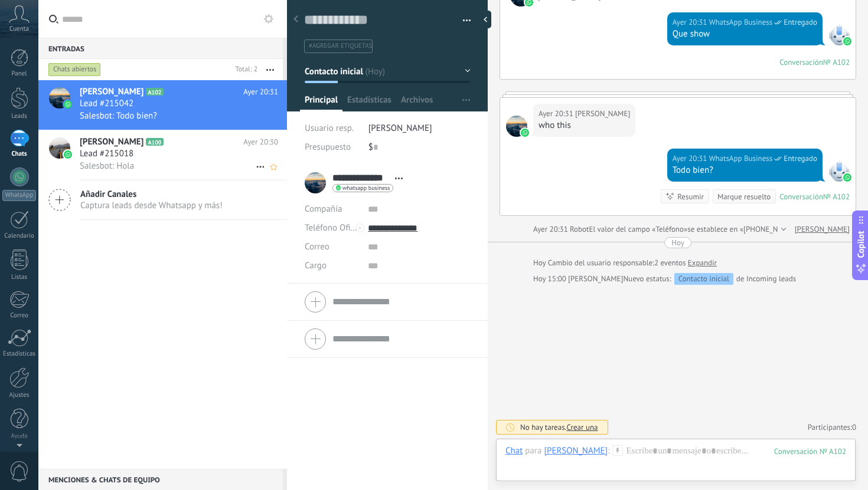
click at [165, 160] on div "Lead #215018" at bounding box center [179, 154] width 198 height 12
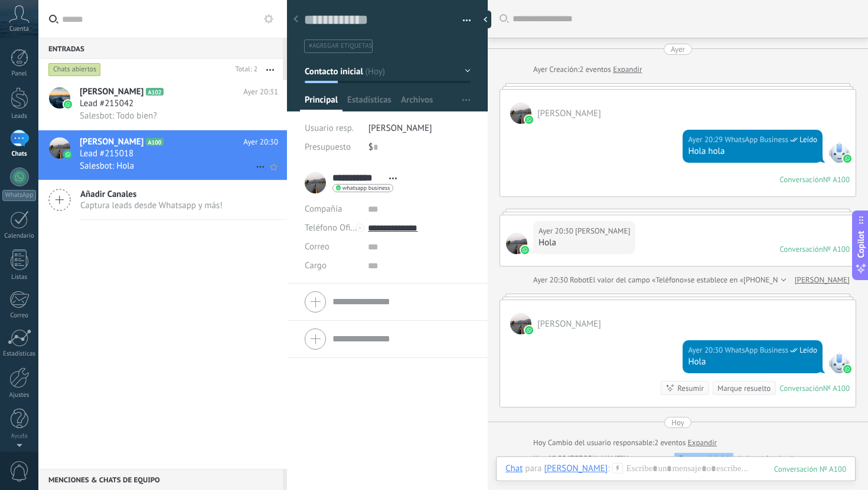
scroll to position [105, 0]
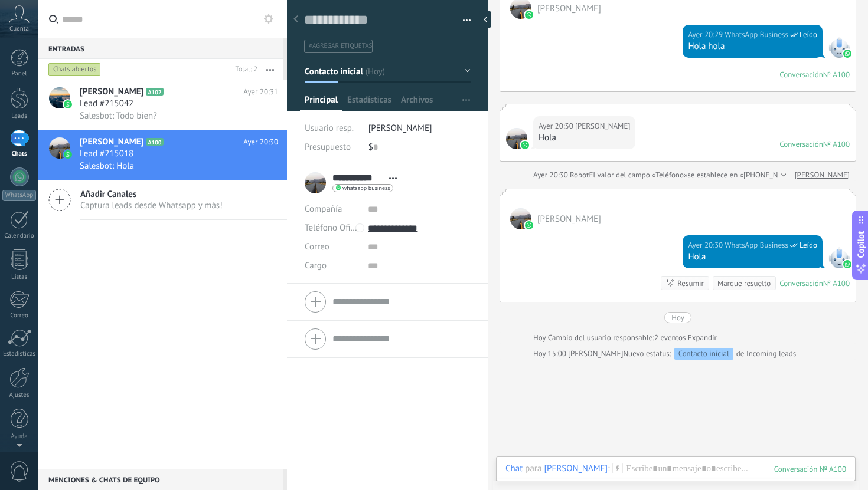
click at [18, 140] on div at bounding box center [19, 138] width 19 height 17
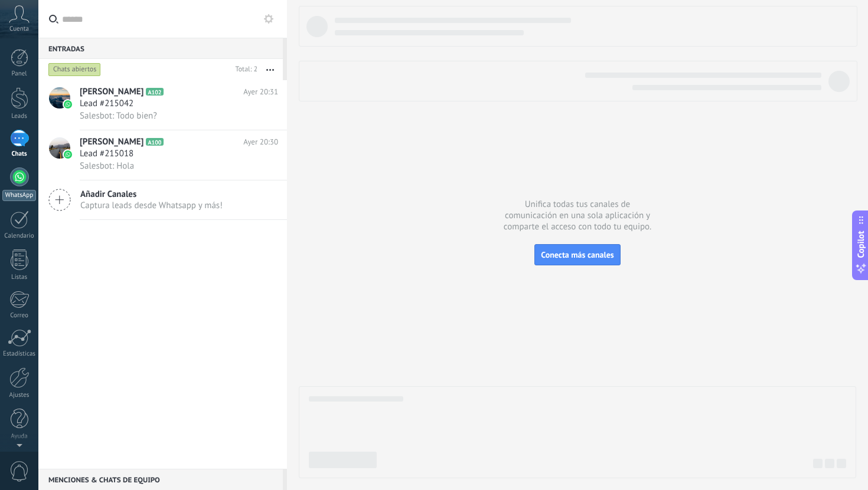
click at [19, 188] on link "WhatsApp" at bounding box center [19, 185] width 38 height 34
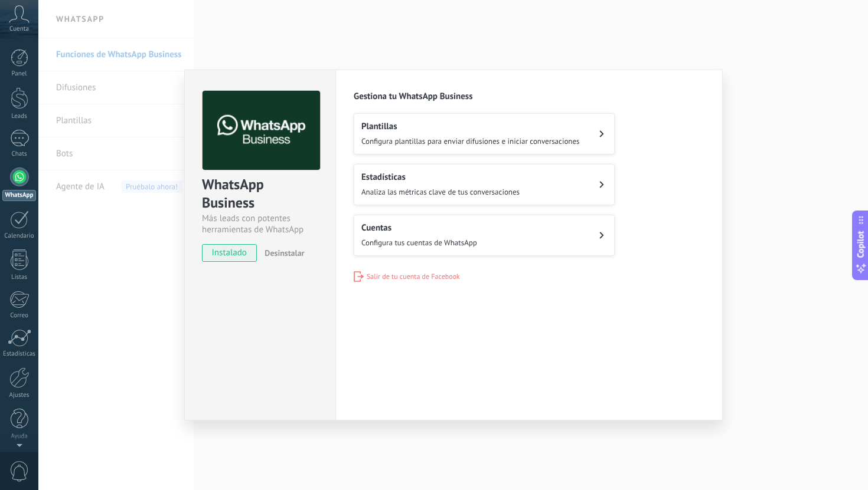
click at [489, 237] on button "Cuentas Configura tus cuentas de WhatsApp" at bounding box center [484, 235] width 261 height 41
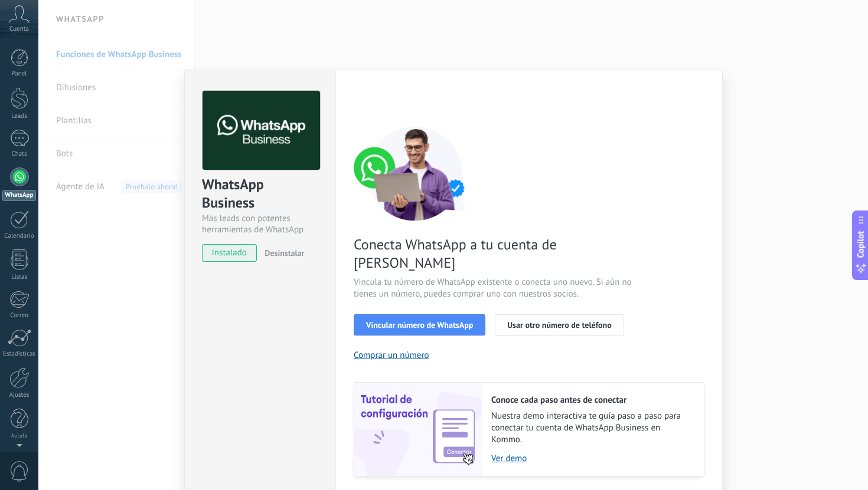
click at [592, 40] on div "WhatsApp Business Más leads con potentes herramientas de WhatsApp instalado Des…" at bounding box center [452, 245] width 829 height 490
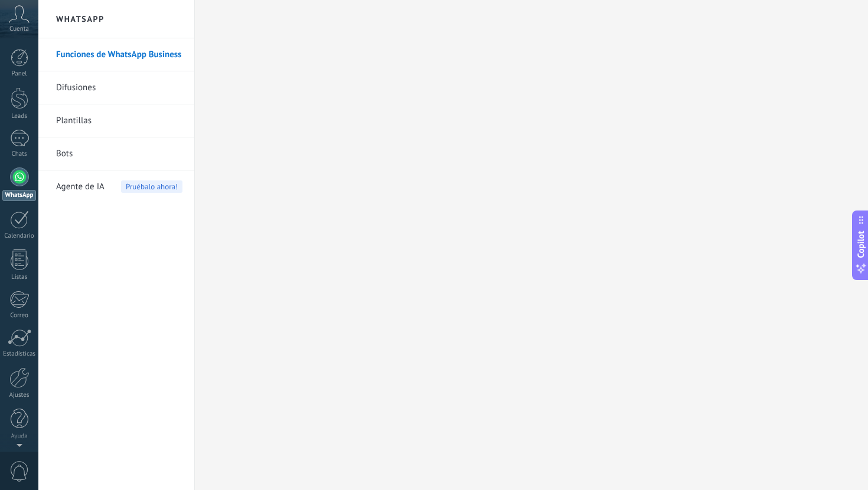
click at [18, 168] on div at bounding box center [19, 177] width 19 height 19
click at [18, 144] on div at bounding box center [19, 138] width 19 height 17
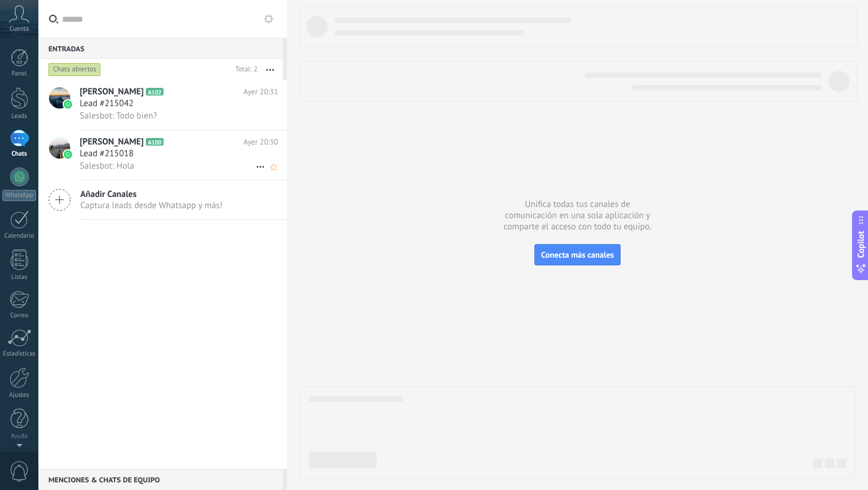
click at [190, 148] on h2 "Gabo [PERSON_NAME] A100" at bounding box center [161, 142] width 163 height 12
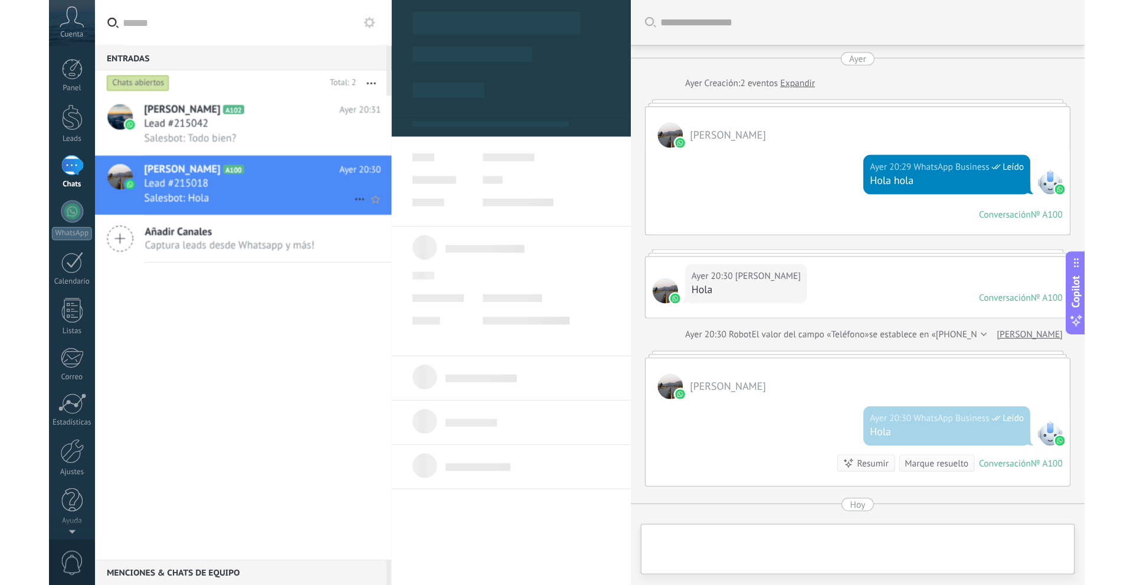
scroll to position [180, 0]
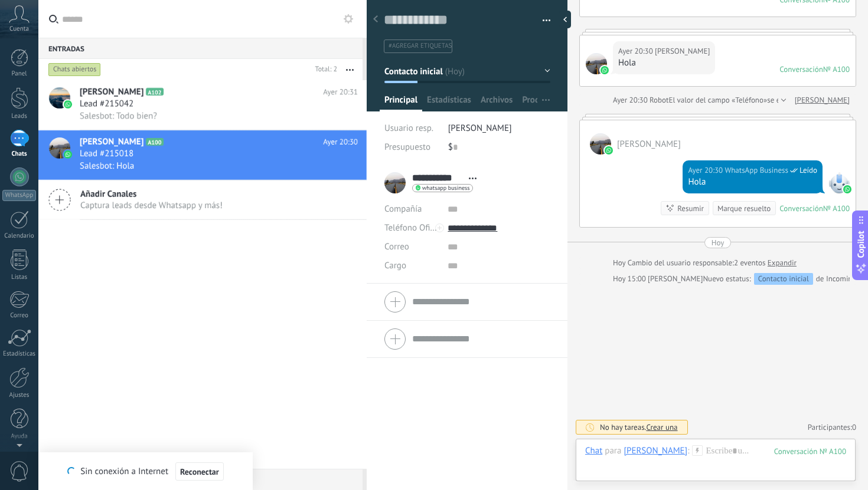
type textarea "**********"
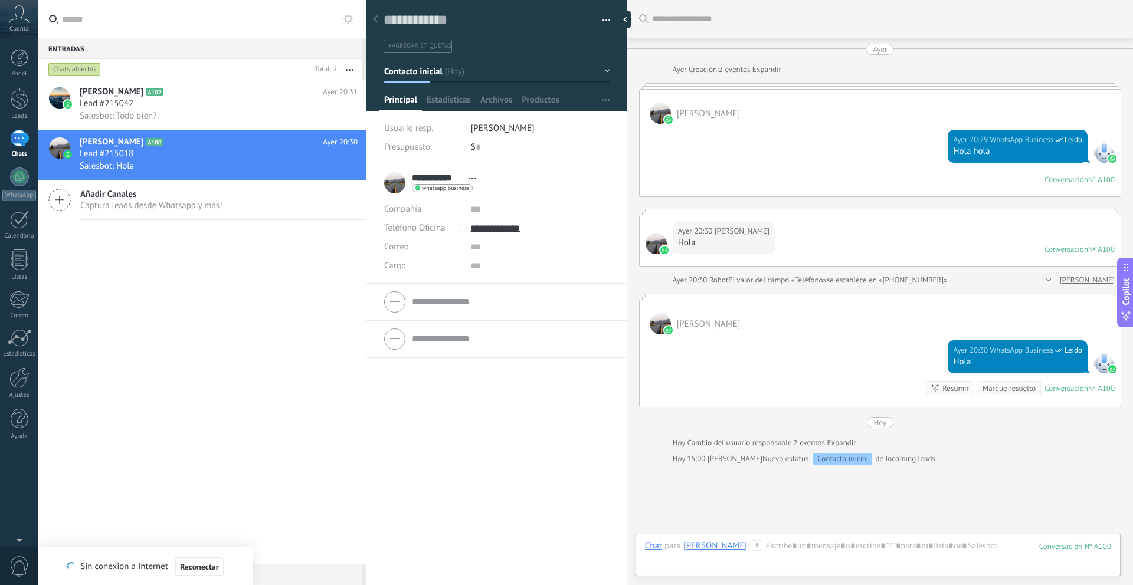
scroll to position [18, 0]
